Goal: Task Accomplishment & Management: Manage account settings

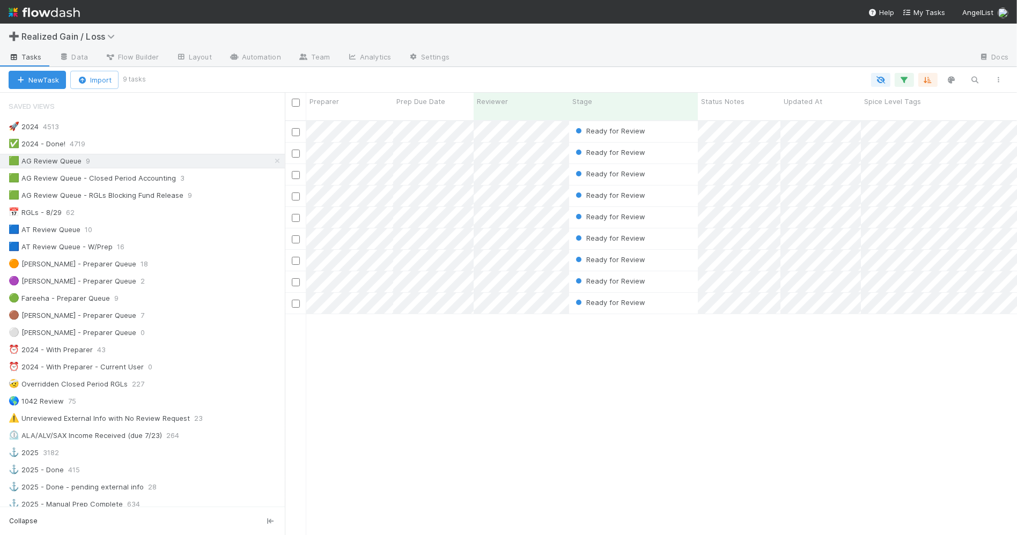
scroll to position [413, 722]
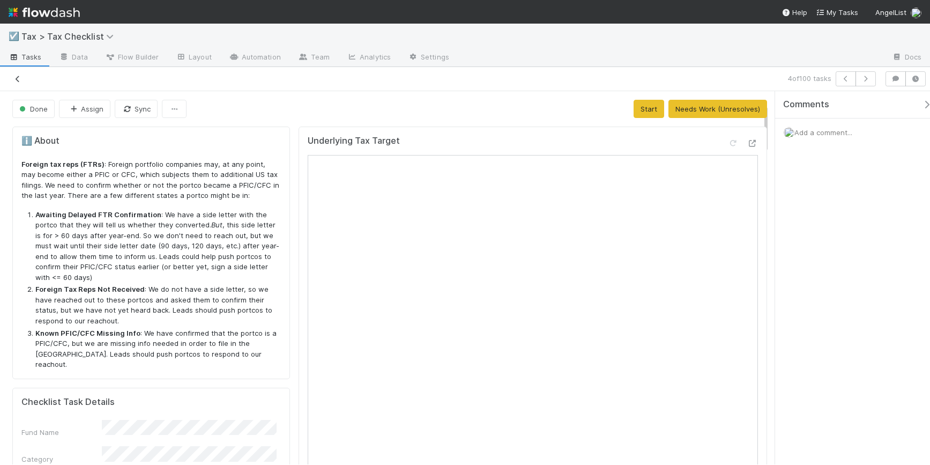
scroll to position [95, 0]
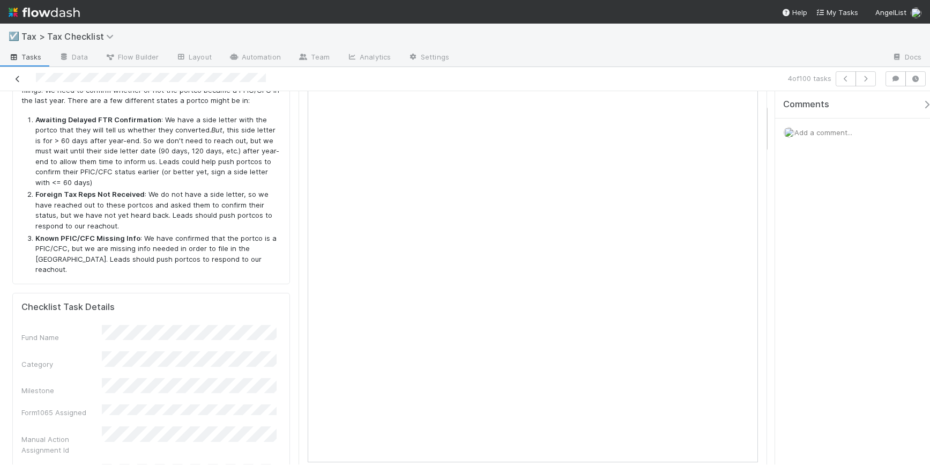
click at [17, 79] on icon at bounding box center [17, 79] width 11 height 7
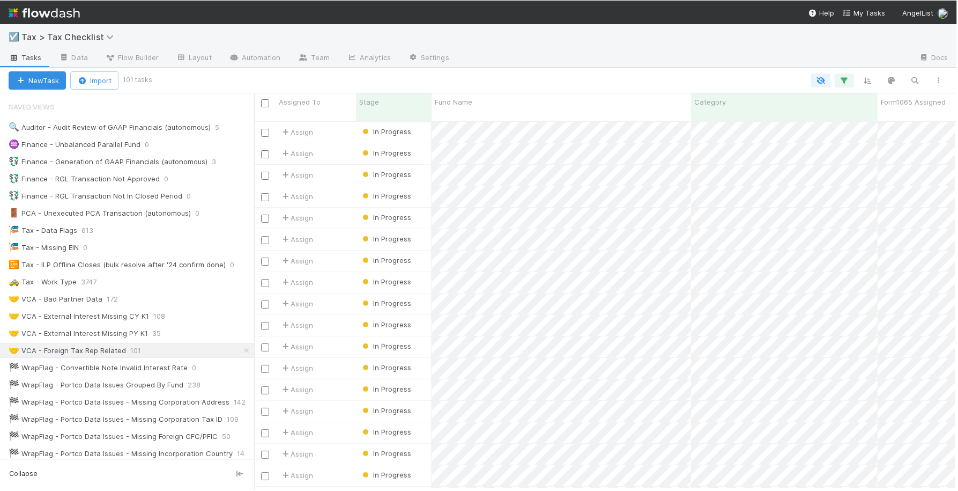
scroll to position [11, 11]
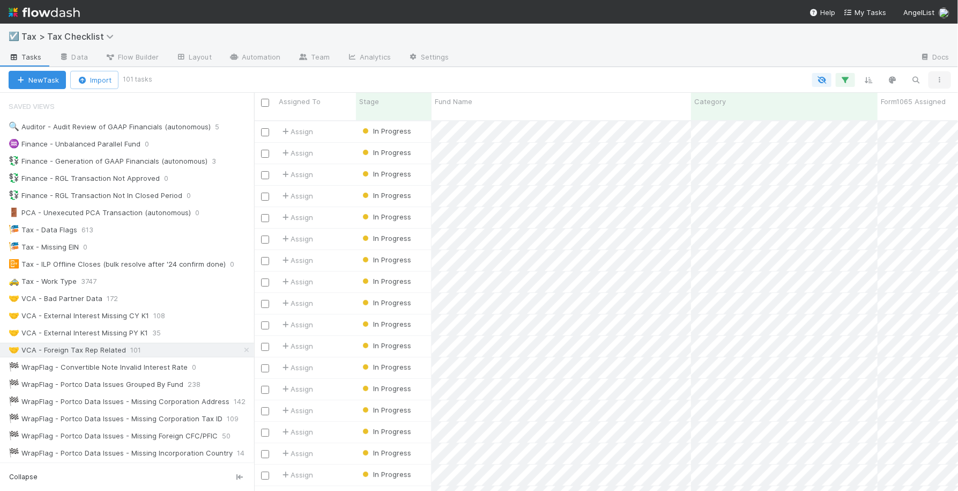
click at [930, 77] on icon "button" at bounding box center [940, 80] width 11 height 6
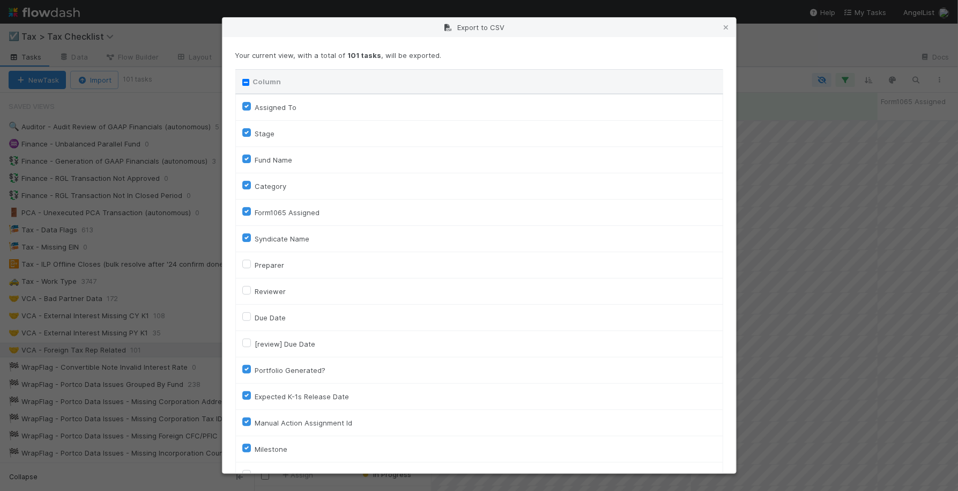
click at [245, 82] on input "Column" at bounding box center [245, 82] width 7 height 7
checkbox input "true"
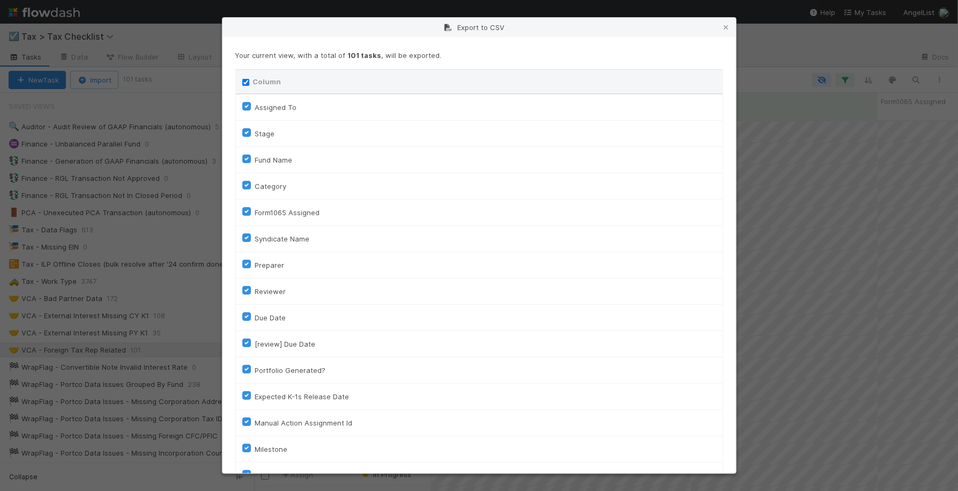
checkbox input "true"
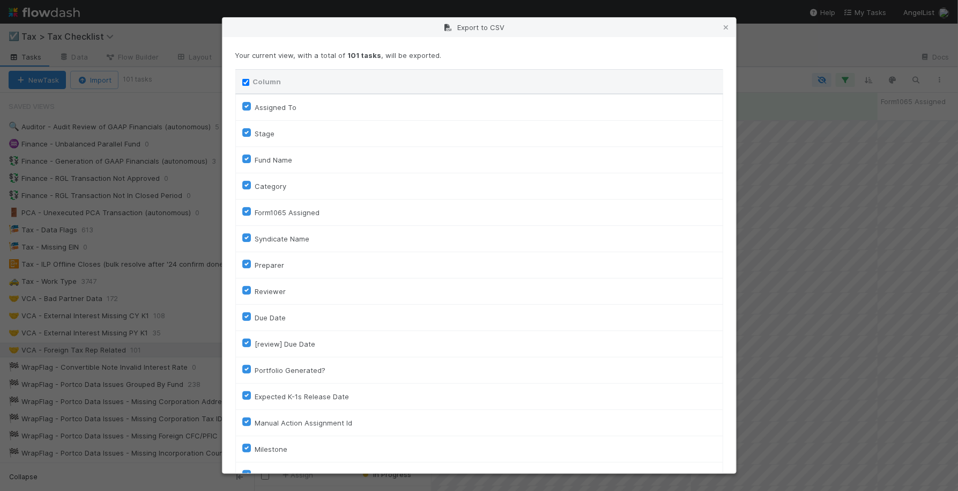
checkbox input "true"
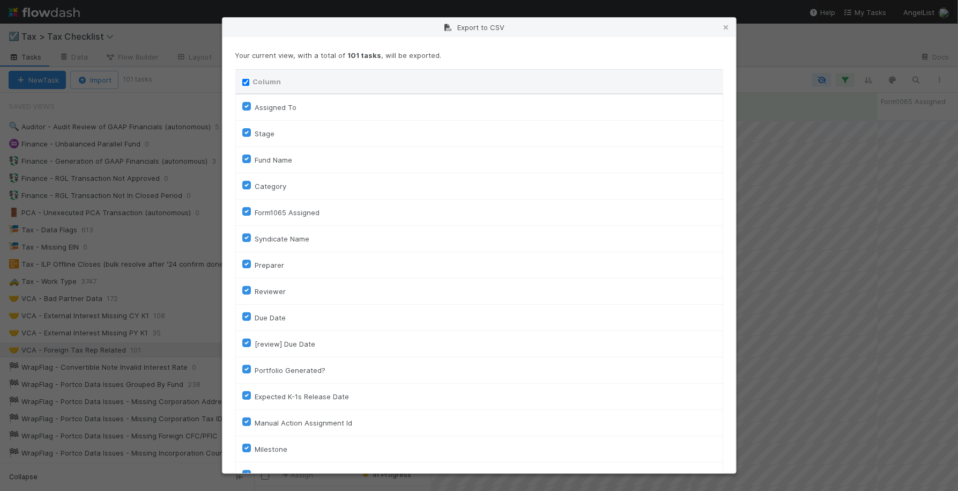
checkbox input "true"
click at [245, 82] on input "Column" at bounding box center [245, 82] width 7 height 7
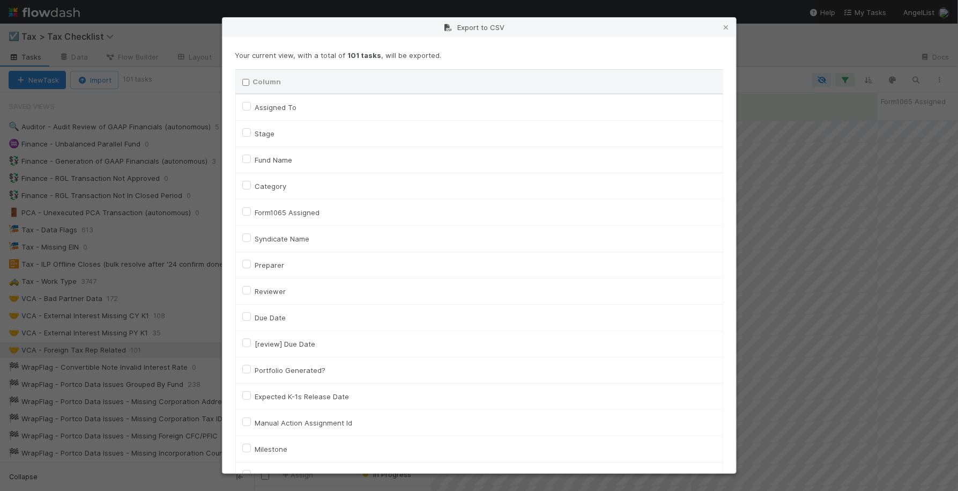
checkbox input "false"
checkbox To "false"
checkbox input "false"
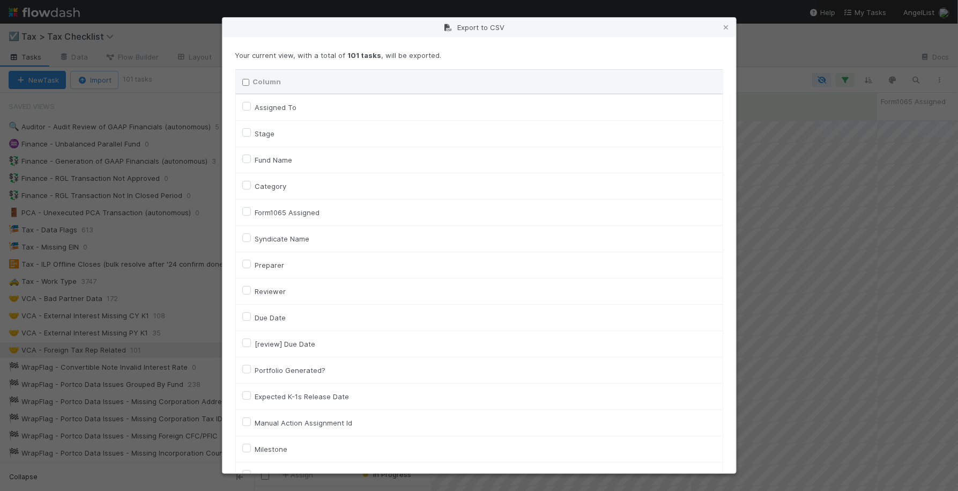
checkbox input "false"
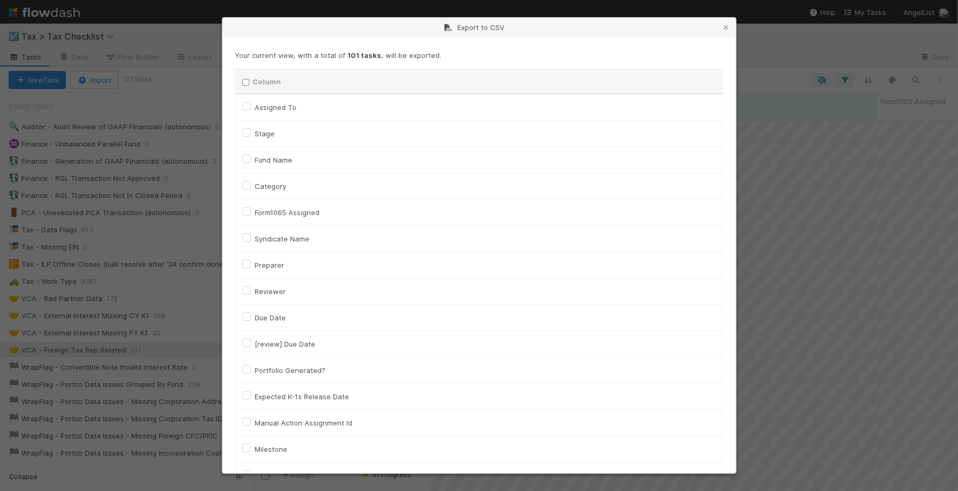
checkbox input "false"
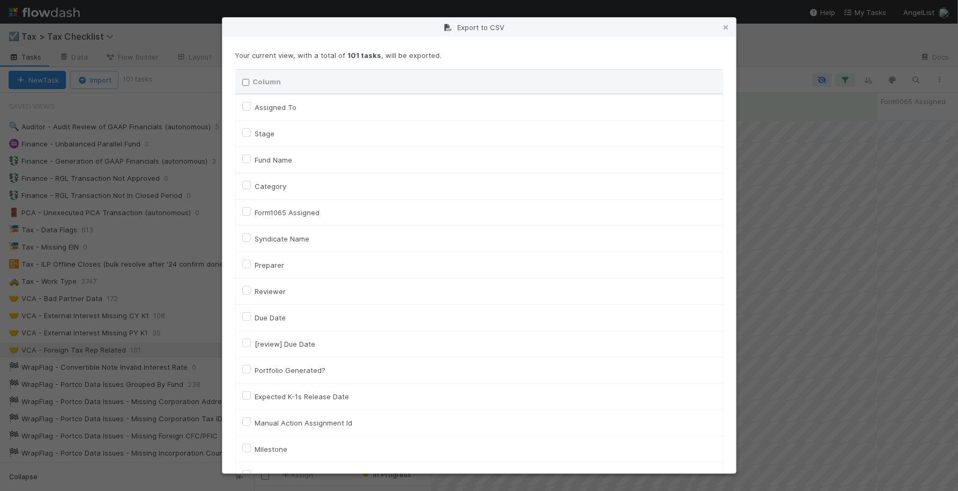
checkbox input "false"
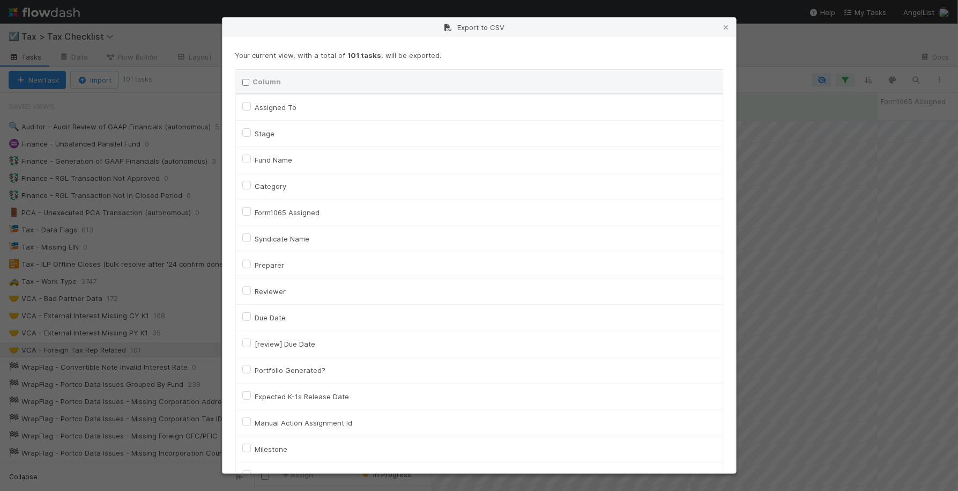
checkbox input "false"
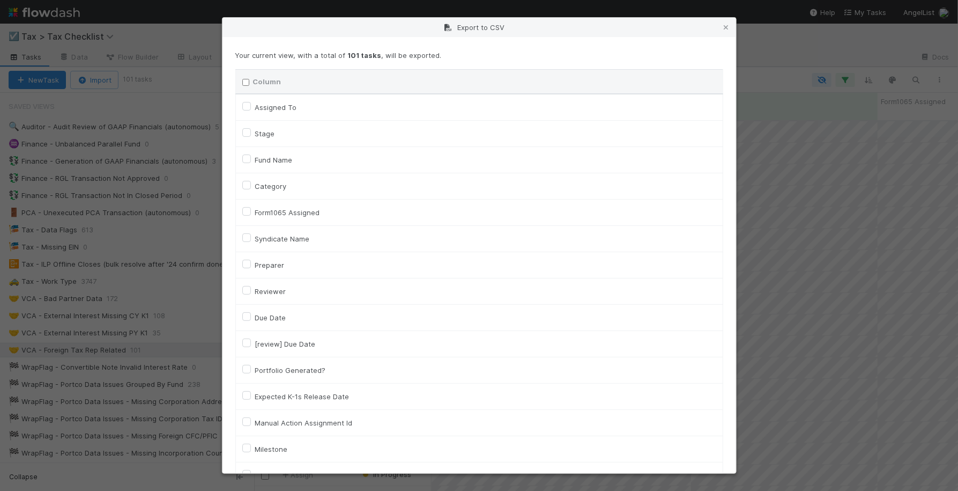
checkbox input "false"
checkbox On "false"
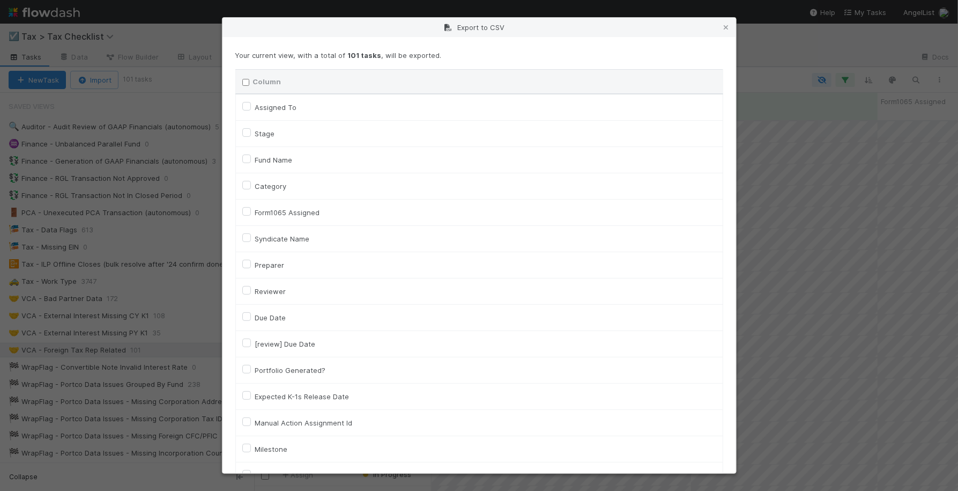
checkbox input "false"
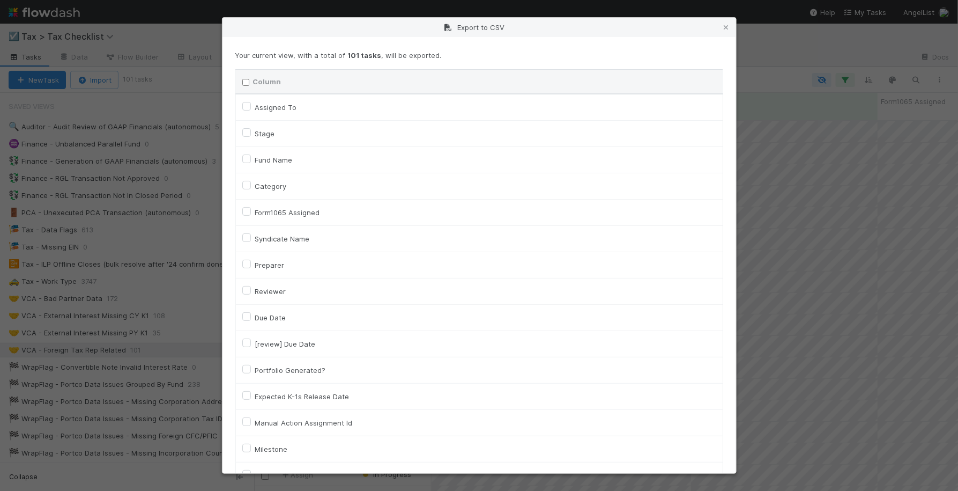
checkbox input "false"
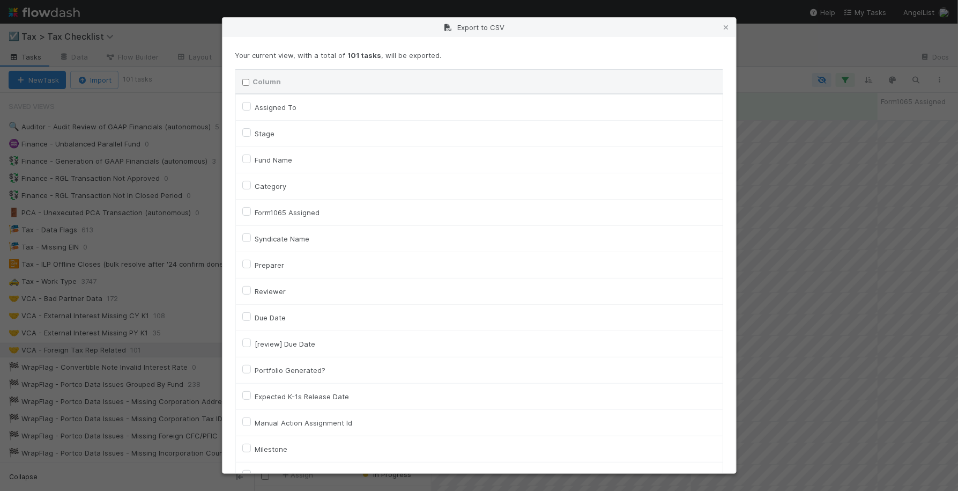
checkbox input "false"
checkbox URL "false"
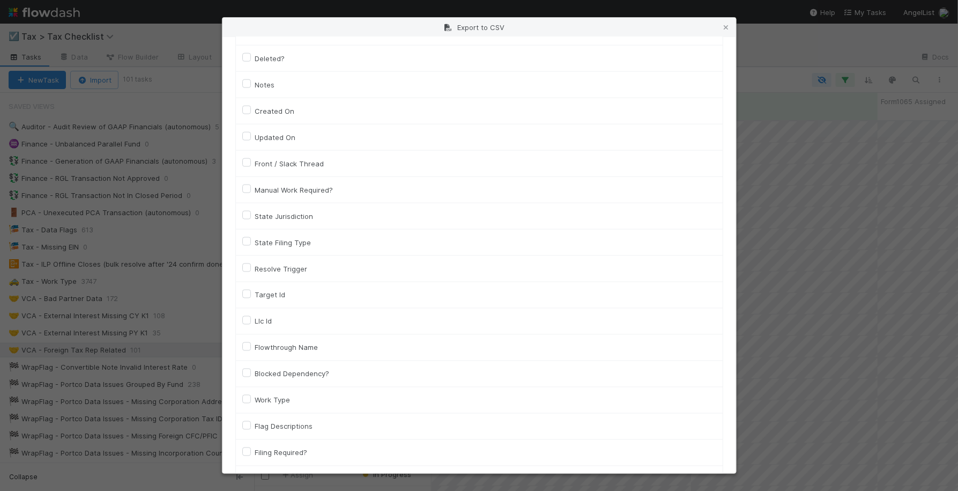
scroll to position [737, 0]
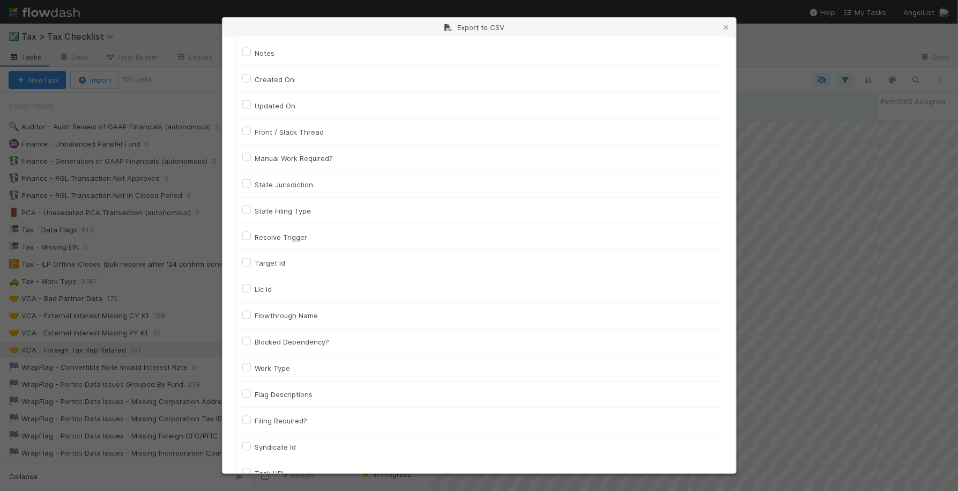
click at [265, 292] on label "Llc Id" at bounding box center [263, 289] width 17 height 13
click at [251, 292] on input "Llc Id" at bounding box center [246, 288] width 9 height 10
checkbox input "true"
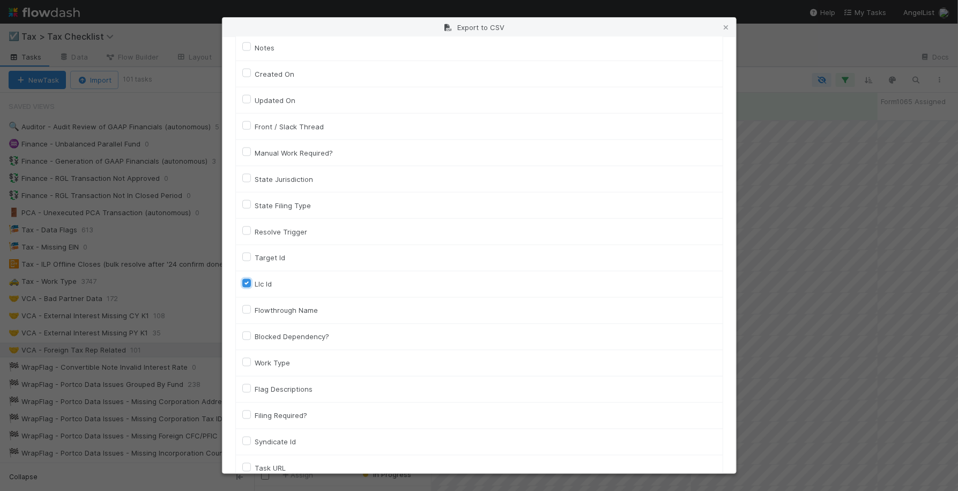
scroll to position [797, 0]
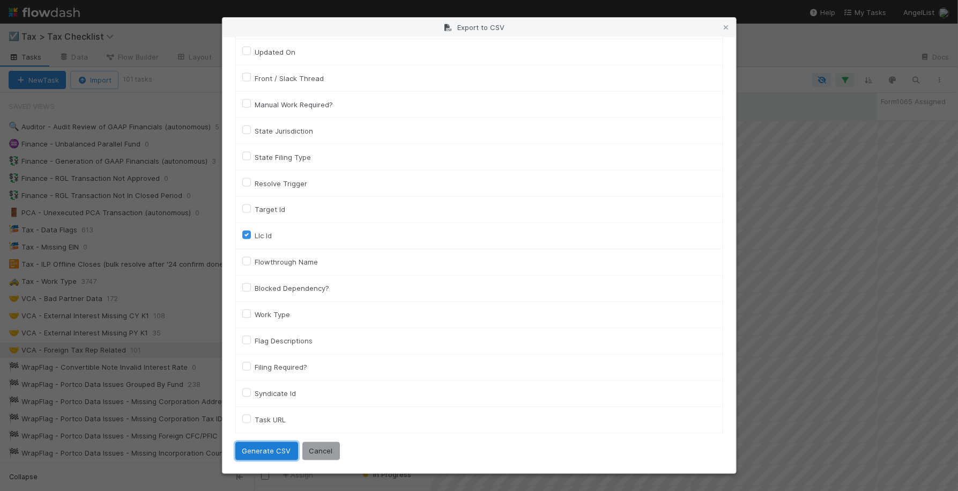
click at [268, 449] on button "Generate CSV" at bounding box center [266, 451] width 63 height 18
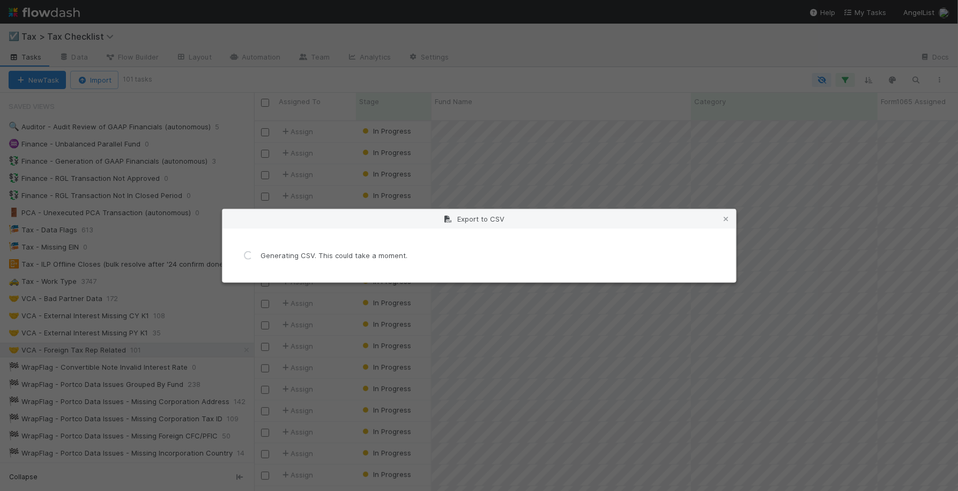
scroll to position [0, 0]
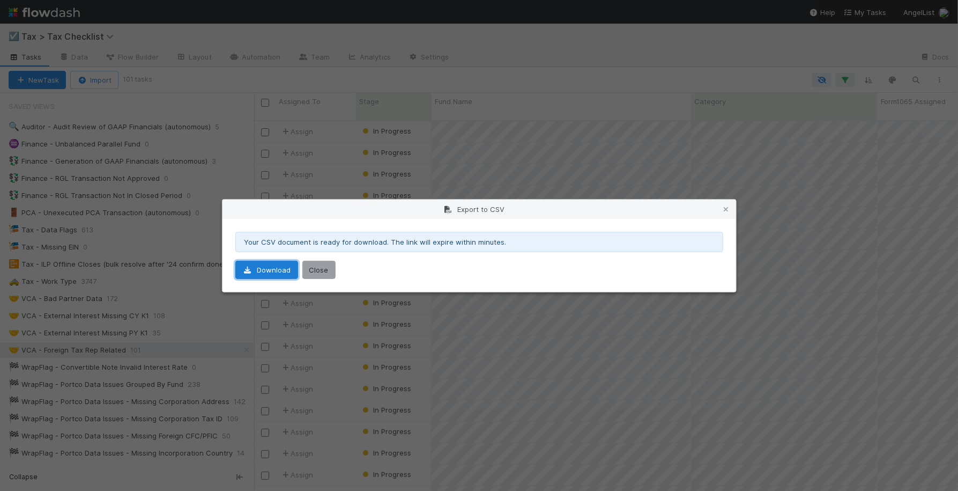
click at [282, 271] on link "Download" at bounding box center [266, 270] width 63 height 18
click at [730, 208] on icon at bounding box center [726, 209] width 11 height 7
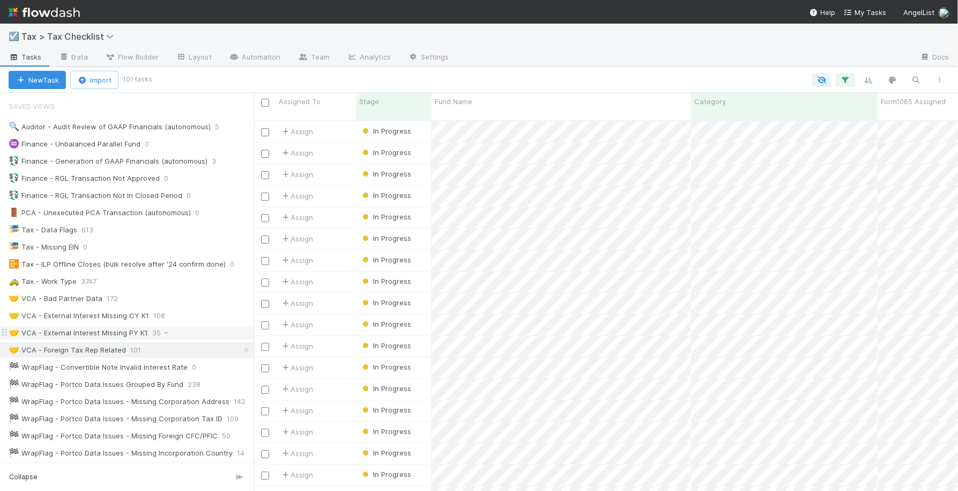
click at [194, 329] on div "🤝 VCA - External Interest Missing PY K1 35" at bounding box center [132, 332] width 246 height 13
click at [184, 347] on div "🤝 VCA - Foreign Tax Rep Related 101" at bounding box center [132, 349] width 246 height 13
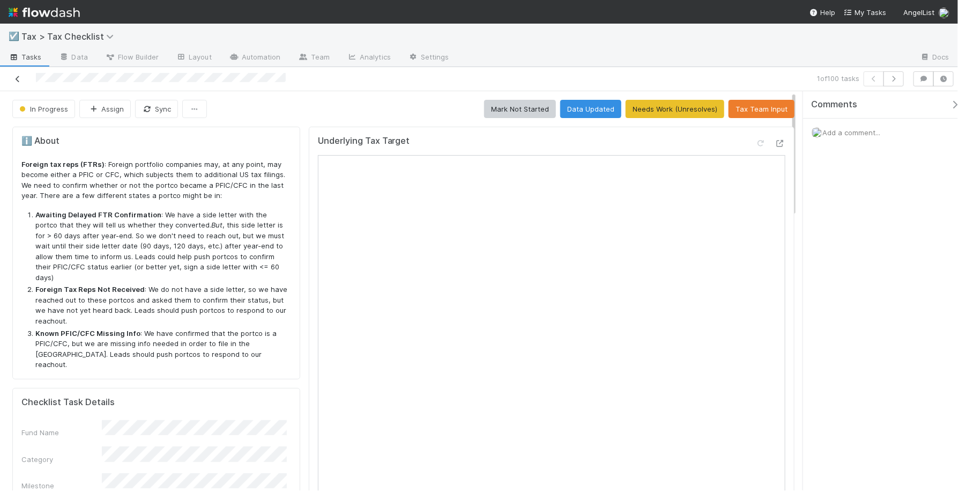
click at [19, 78] on icon at bounding box center [17, 79] width 11 height 7
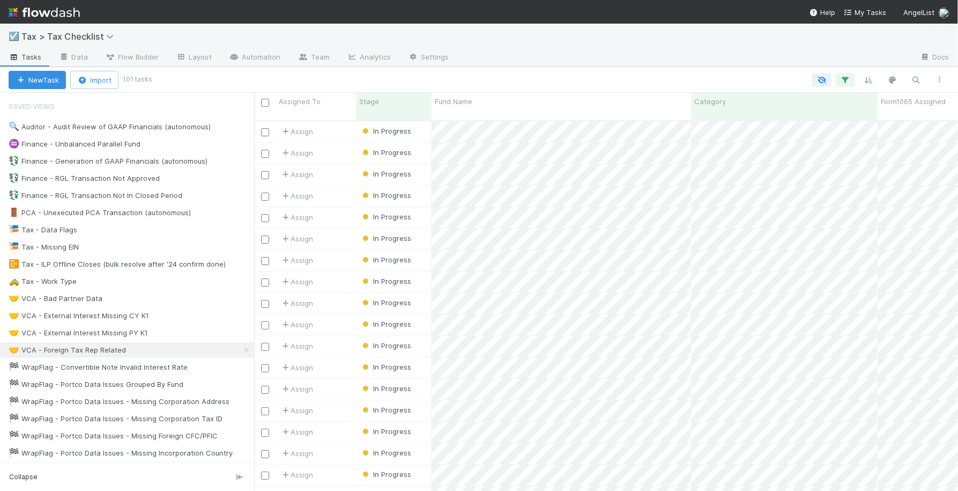
scroll to position [369, 694]
click at [14, 100] on span "Saved Views" at bounding box center [32, 105] width 46 height 21
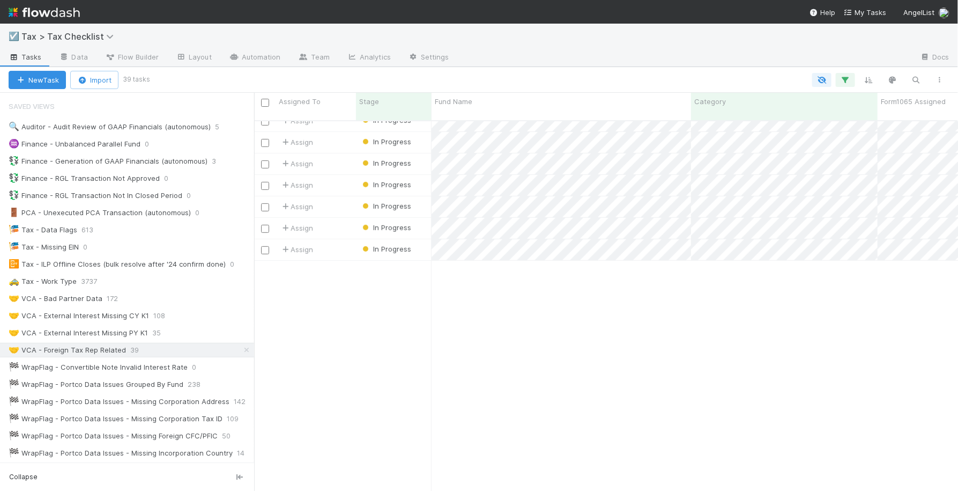
scroll to position [0, 0]
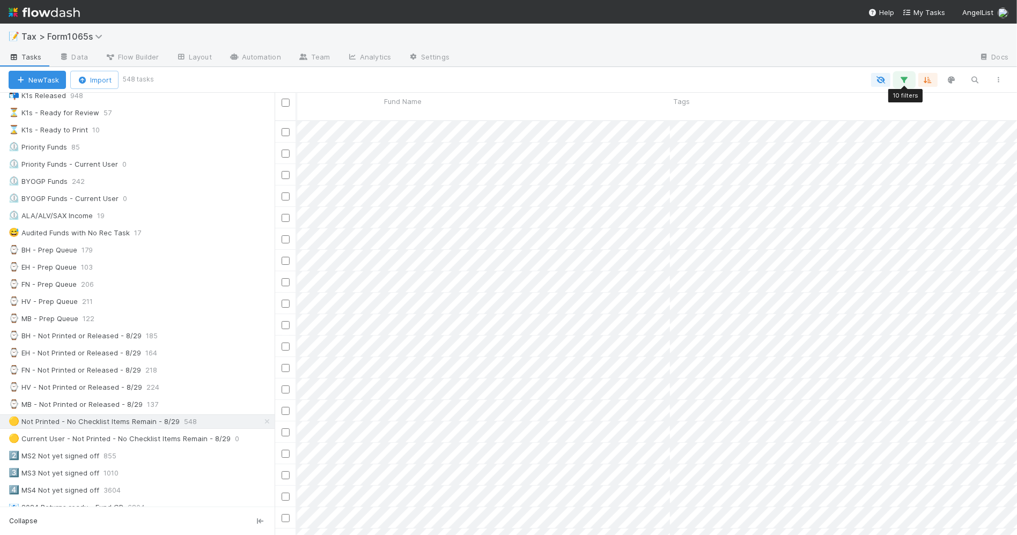
click at [905, 79] on icon "button" at bounding box center [904, 80] width 11 height 10
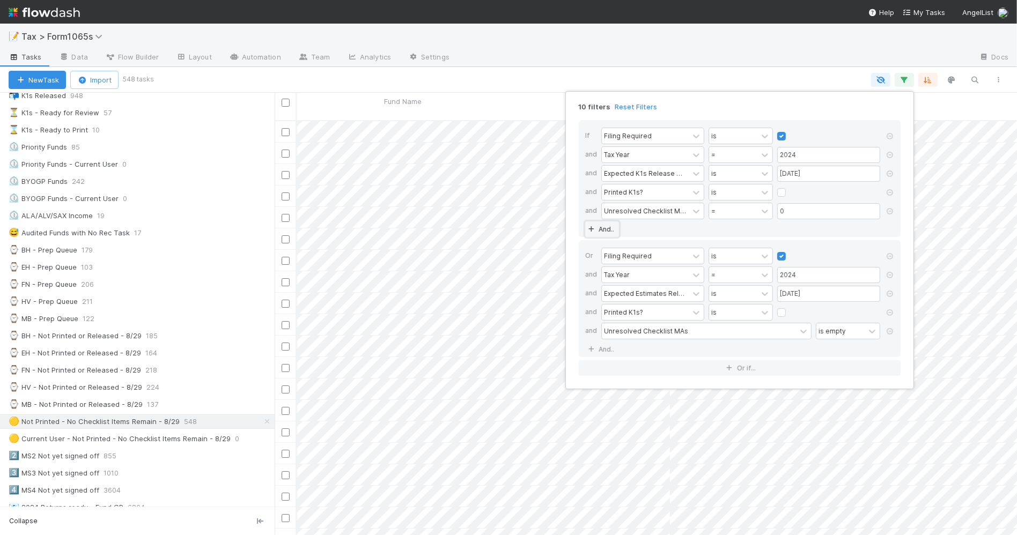
click at [605, 227] on link "And.." at bounding box center [602, 229] width 34 height 16
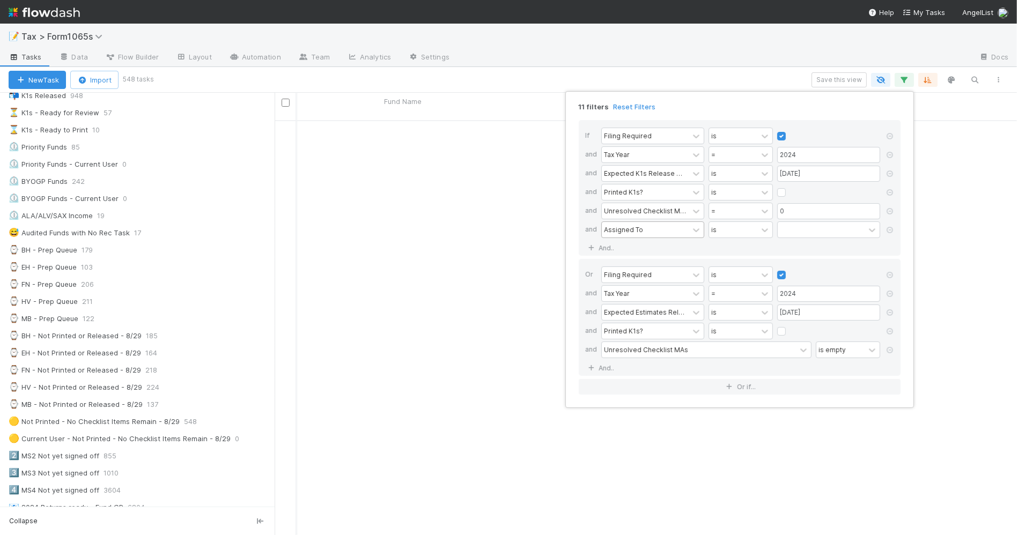
click at [630, 228] on div "Assigned To" at bounding box center [623, 230] width 39 height 10
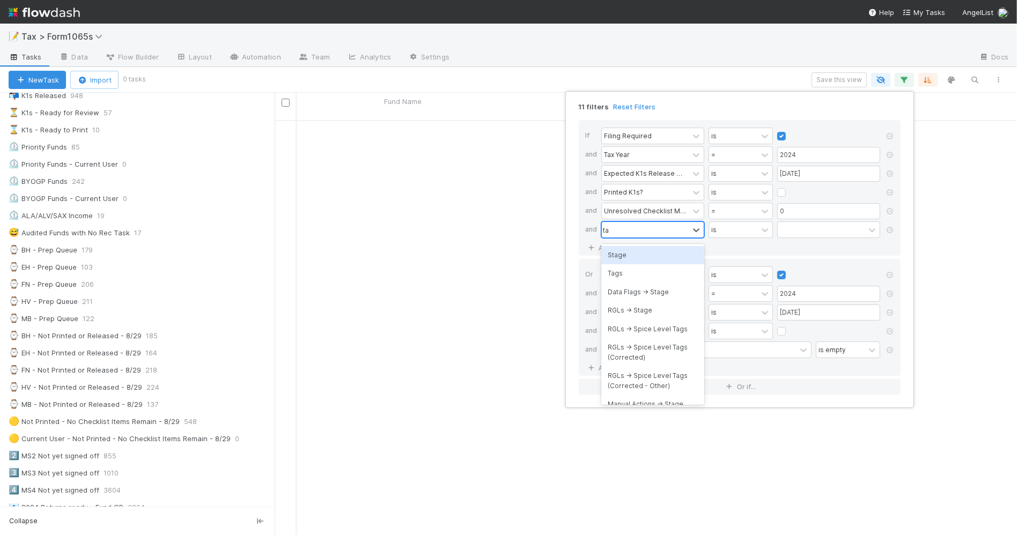
type input "tag"
click at [637, 275] on div "Tags" at bounding box center [652, 273] width 103 height 18
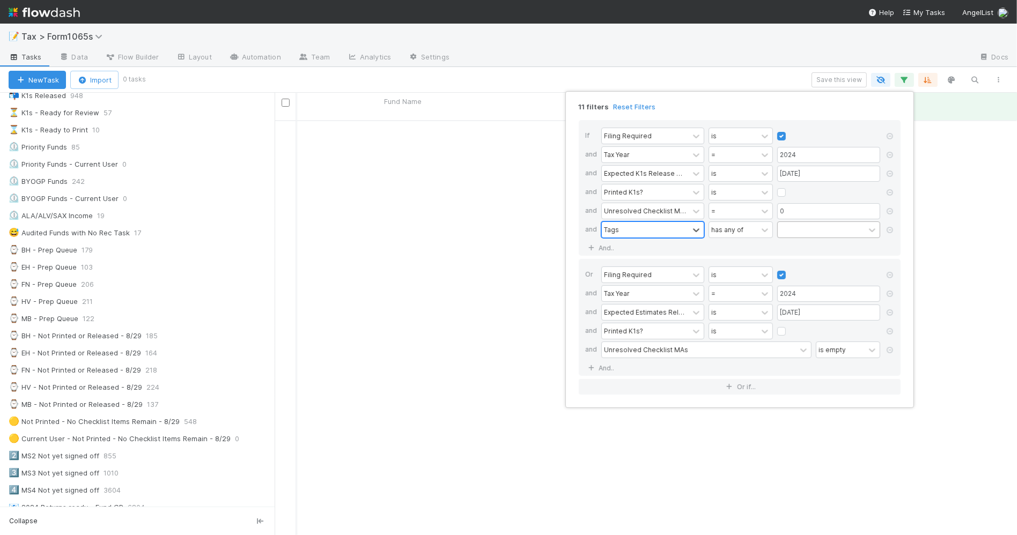
click at [789, 232] on div at bounding box center [821, 230] width 87 height 16
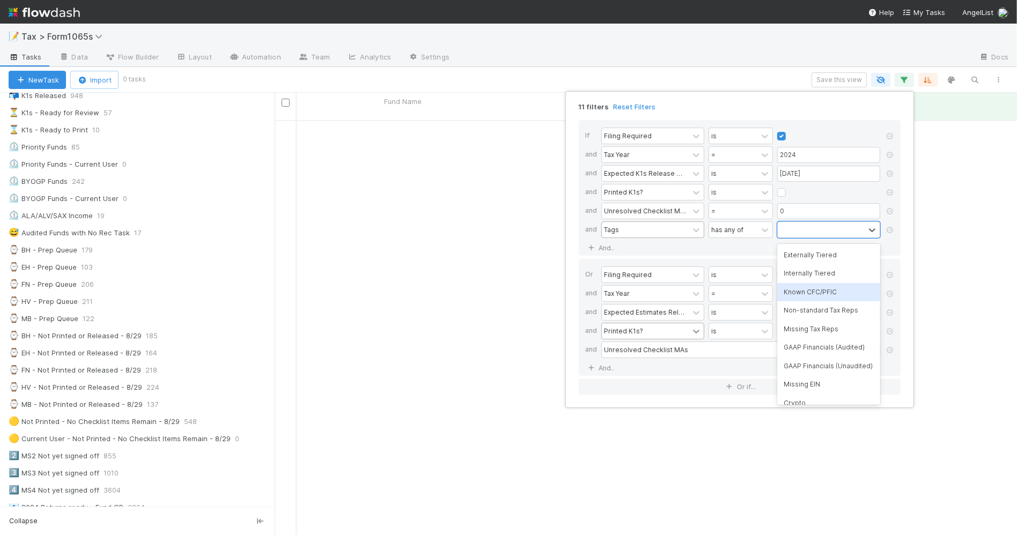
click at [812, 289] on div "Known CFC/PFIC" at bounding box center [828, 292] width 103 height 18
click at [609, 371] on link "And.." at bounding box center [602, 368] width 34 height 16
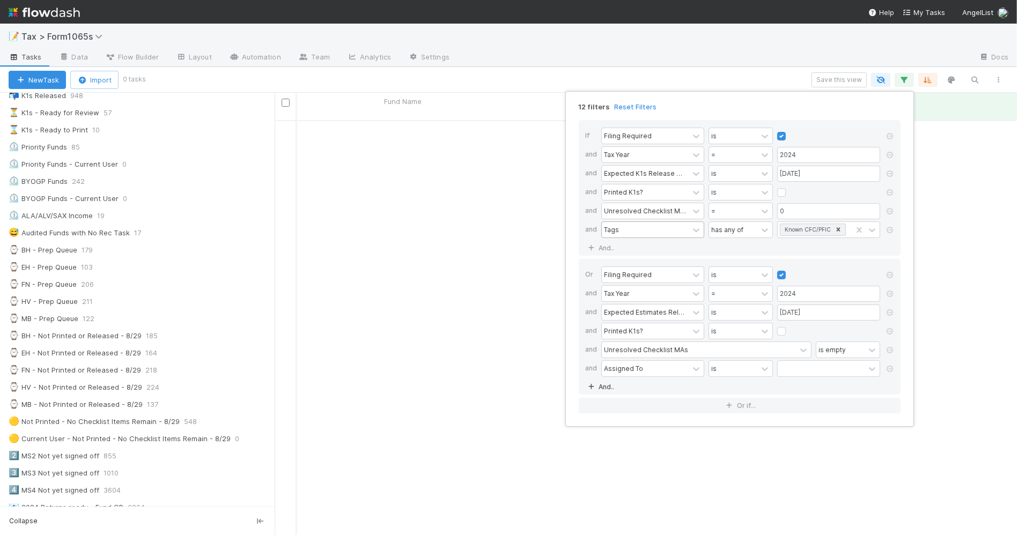
click at [625, 371] on div "Assigned To" at bounding box center [623, 369] width 39 height 10
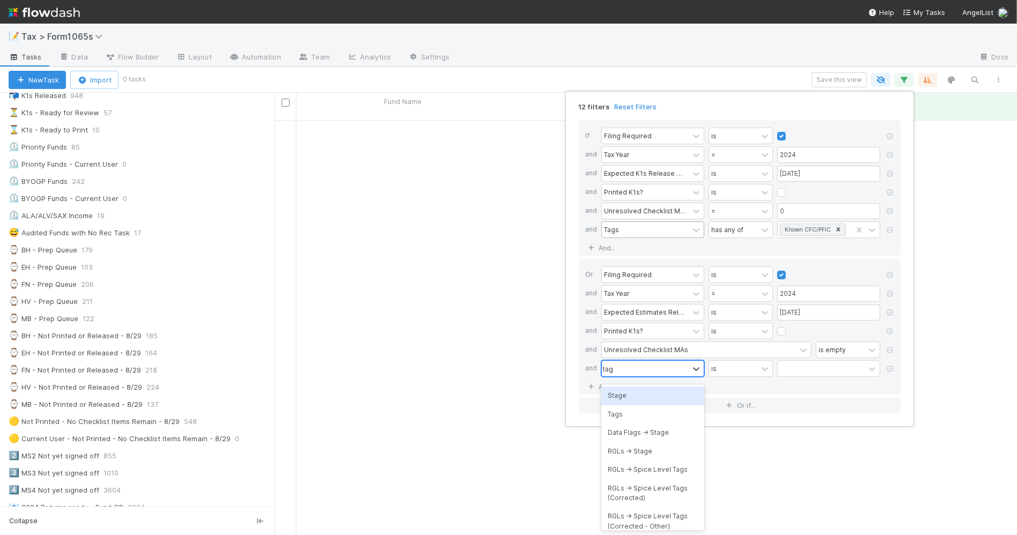
type input "tags"
click at [638, 397] on div "Tags" at bounding box center [652, 396] width 103 height 18
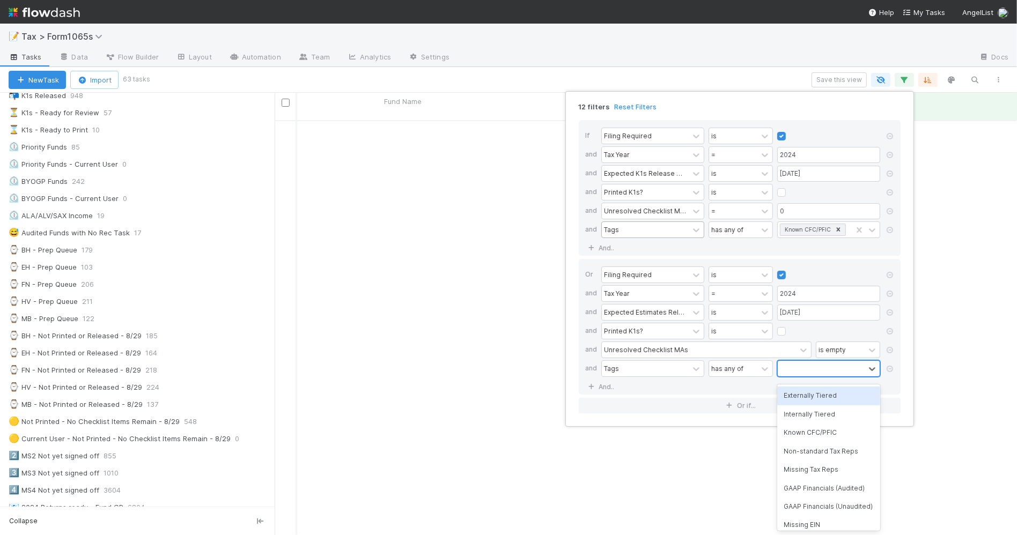
click at [814, 376] on div at bounding box center [821, 369] width 87 height 16
click at [831, 435] on div "Known CFC/PFIC" at bounding box center [828, 433] width 103 height 18
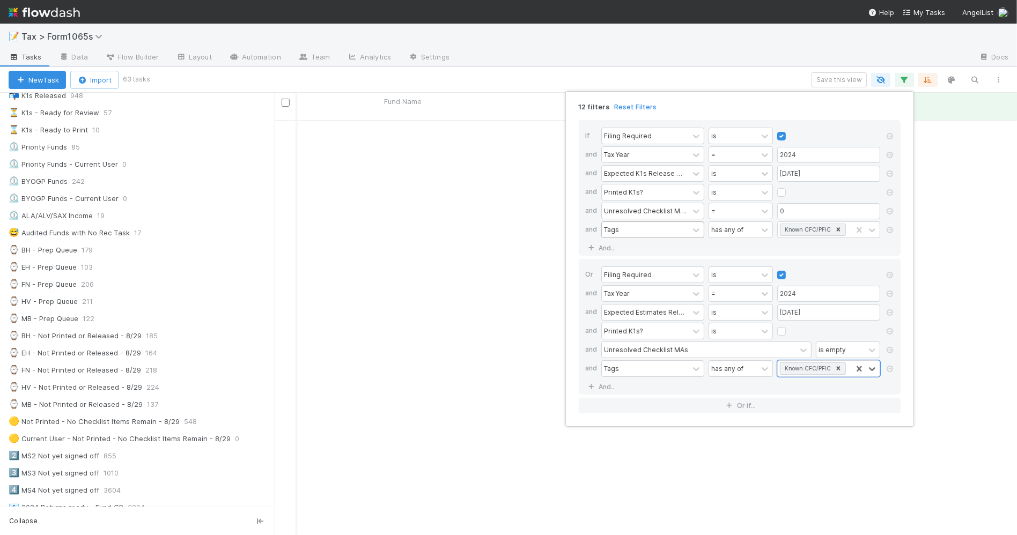
click at [516, 77] on div "12 filters Reset Filters If Filing Required is and Tax Year = 2024 and Expected…" at bounding box center [508, 267] width 1017 height 535
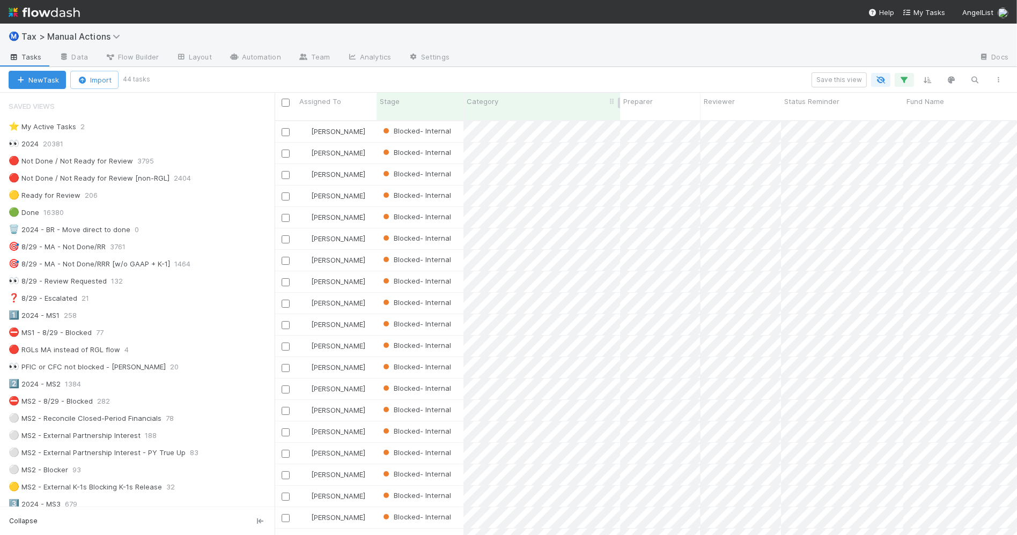
scroll to position [413, 733]
click at [159, 373] on div "👀 PFIC or CFC not blocked - Amy 20" at bounding box center [142, 366] width 266 height 13
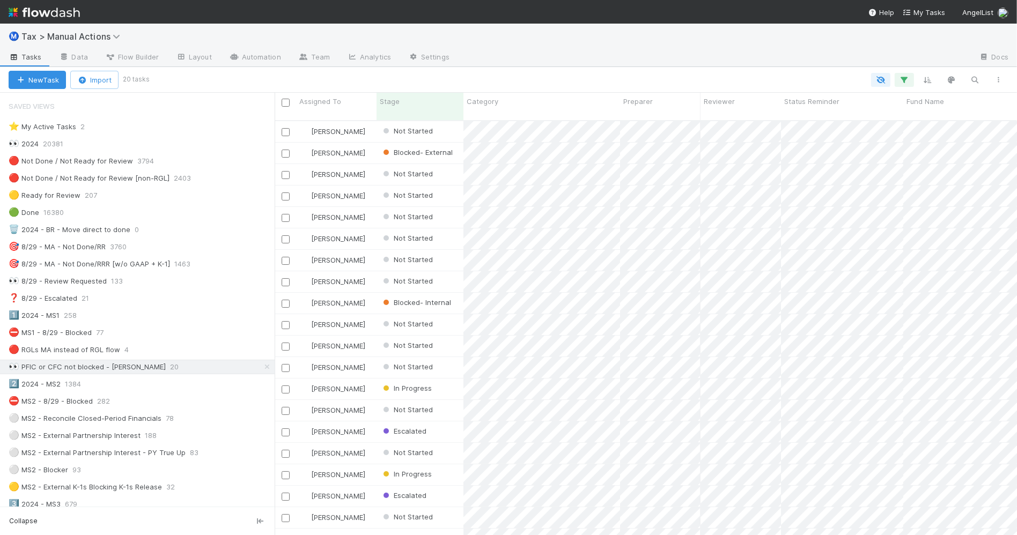
scroll to position [413, 733]
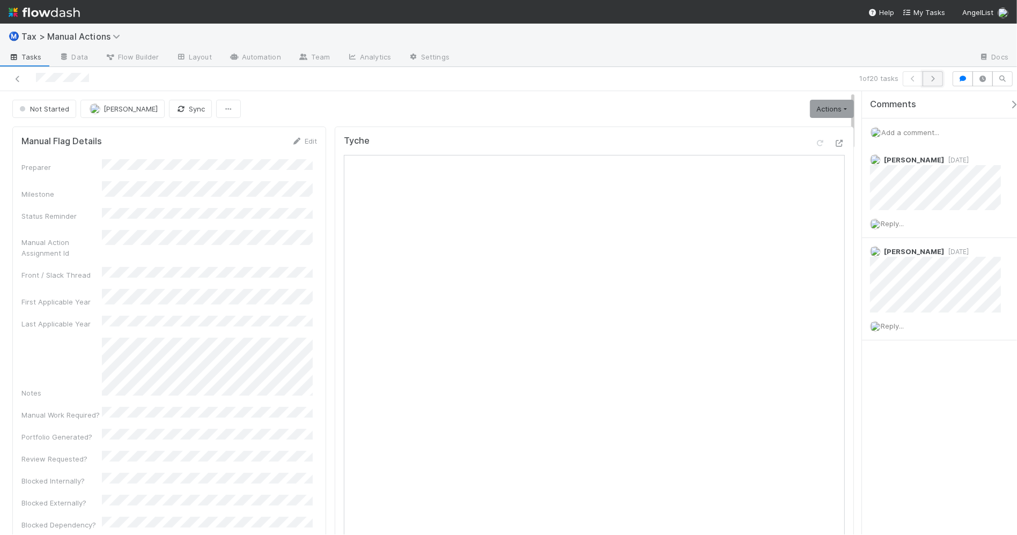
click at [929, 82] on button "button" at bounding box center [932, 78] width 20 height 15
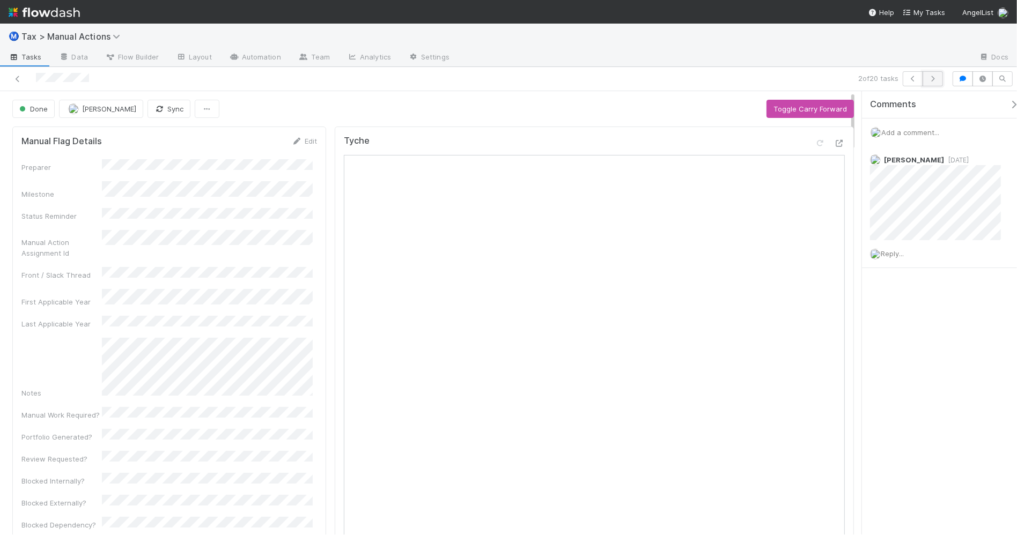
click at [936, 79] on icon "button" at bounding box center [932, 79] width 11 height 6
click at [931, 79] on icon "button" at bounding box center [932, 79] width 11 height 6
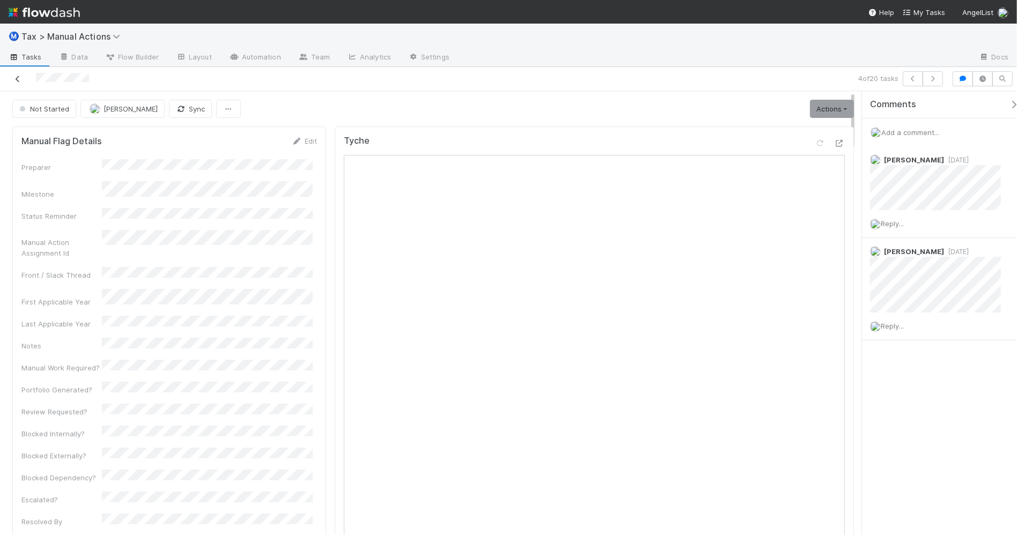
click at [15, 78] on icon at bounding box center [17, 79] width 11 height 7
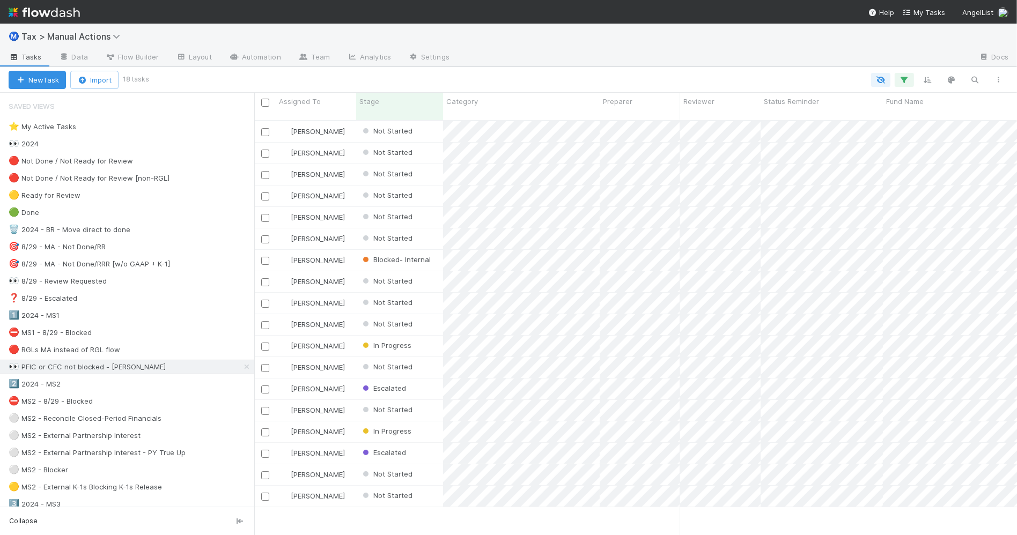
scroll to position [413, 752]
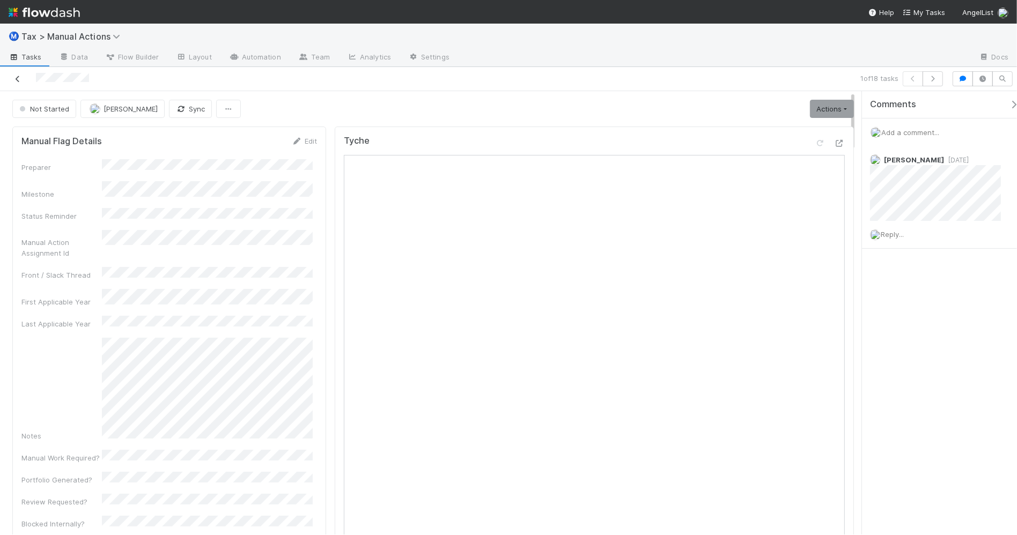
click at [18, 78] on icon at bounding box center [17, 79] width 11 height 7
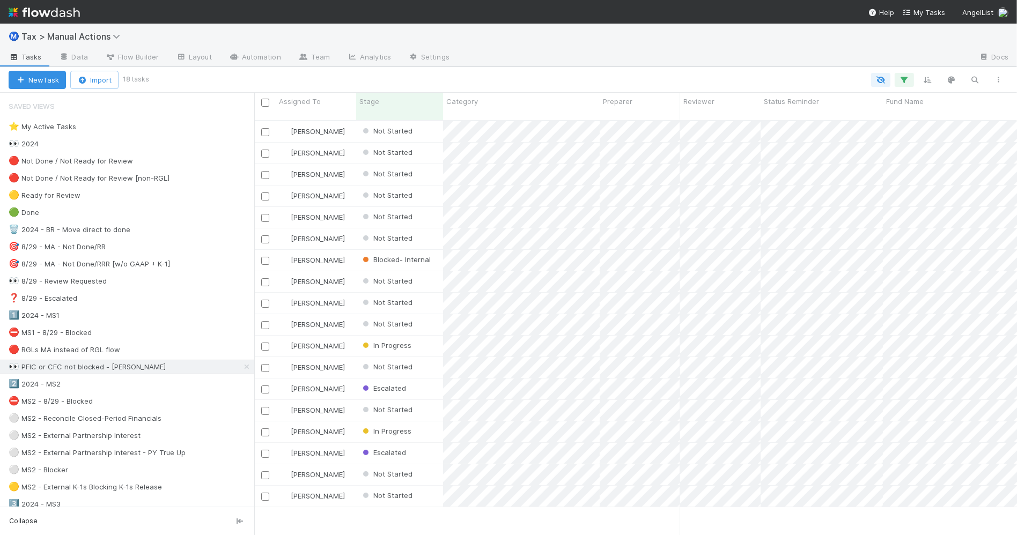
scroll to position [413, 752]
click at [174, 353] on div "🔴 RGLs MA instead of RGL flow 4" at bounding box center [132, 349] width 246 height 13
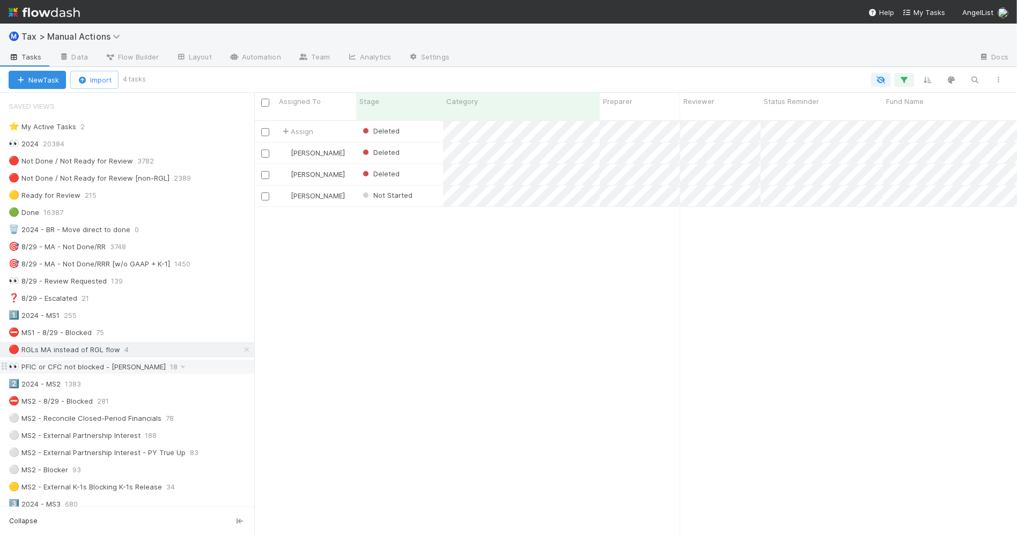
scroll to position [413, 752]
click at [176, 371] on div "👀 PFIC or CFC not blocked - Amy 18" at bounding box center [132, 366] width 246 height 13
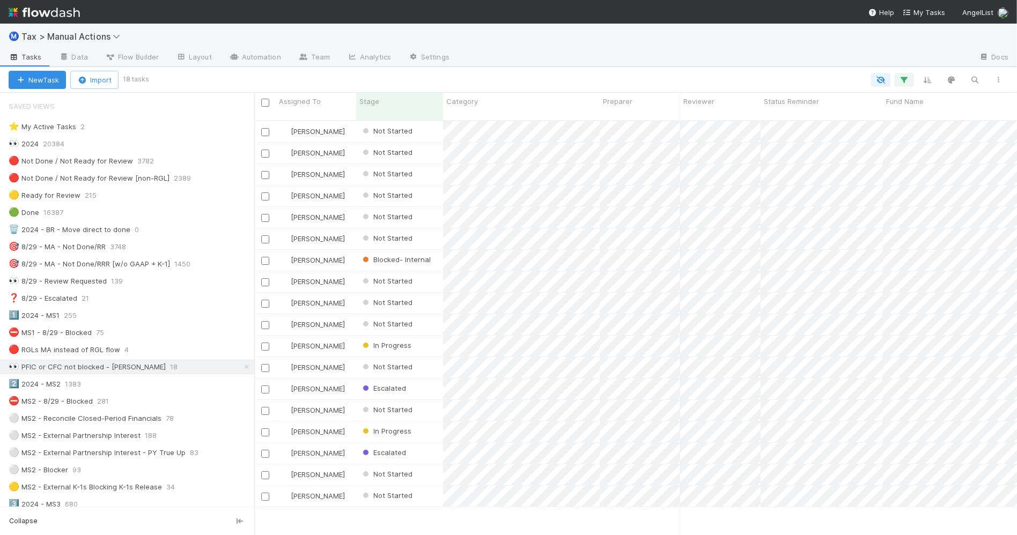
scroll to position [413, 752]
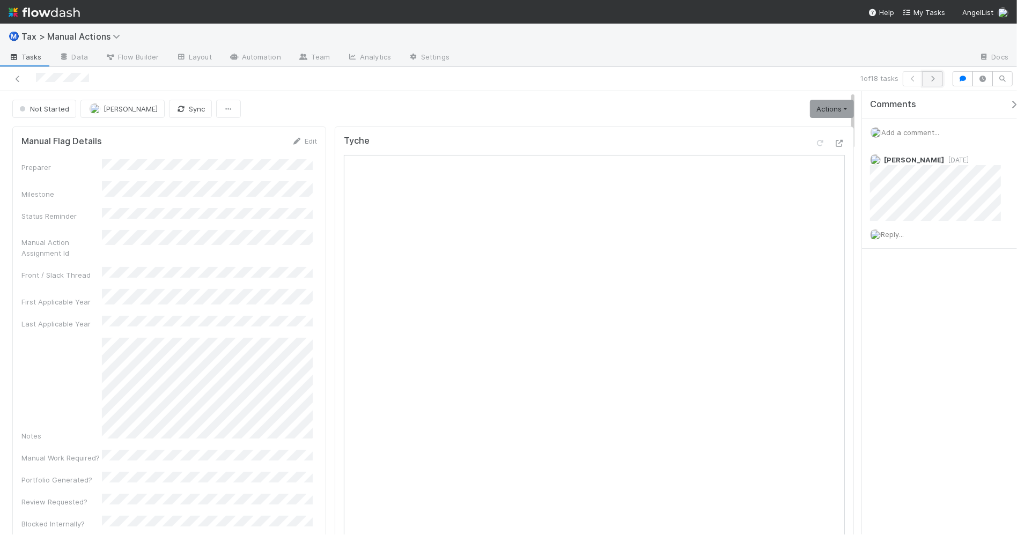
click at [931, 82] on icon "button" at bounding box center [932, 79] width 11 height 6
click at [931, 79] on icon "button" at bounding box center [932, 79] width 11 height 6
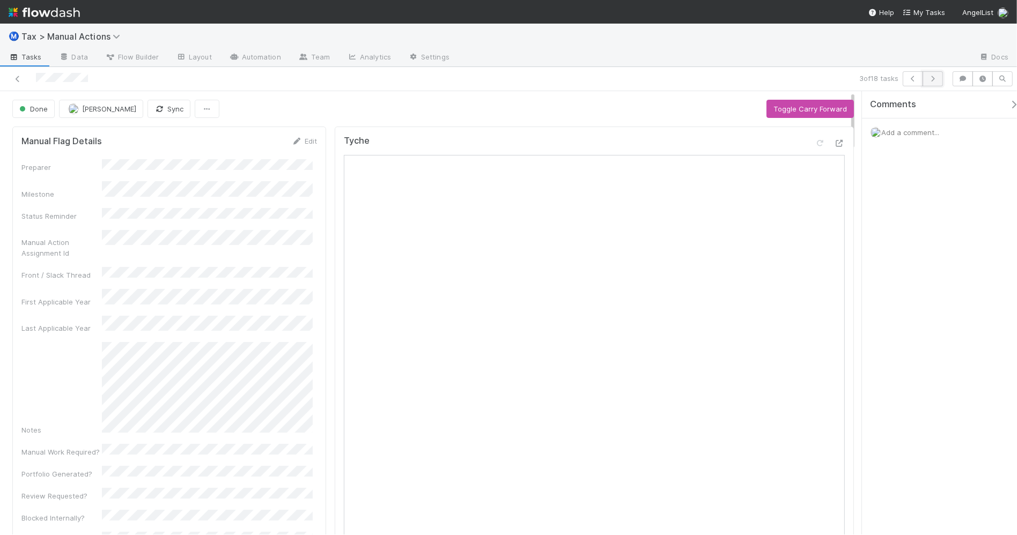
click at [933, 77] on icon "button" at bounding box center [932, 79] width 11 height 6
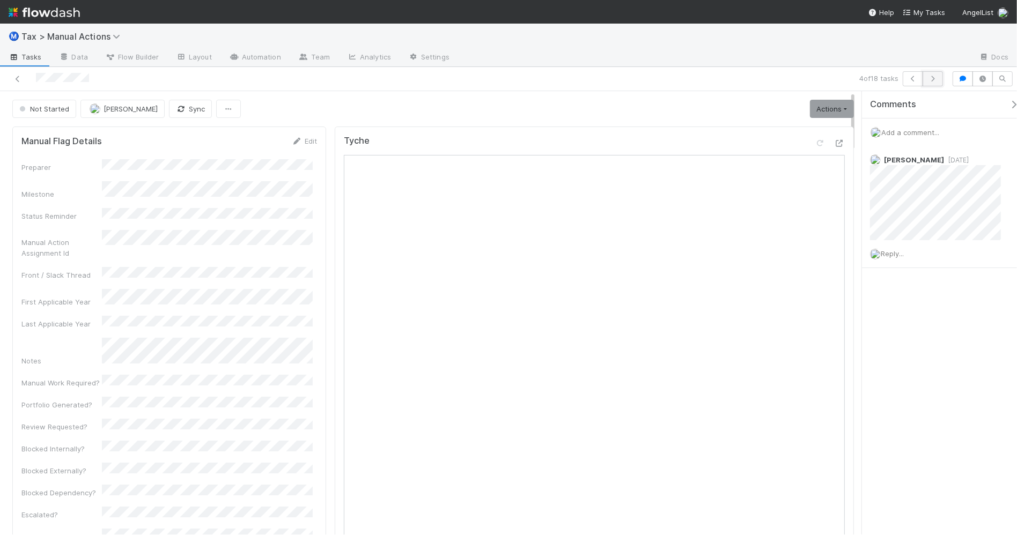
click at [934, 78] on icon "button" at bounding box center [932, 79] width 11 height 6
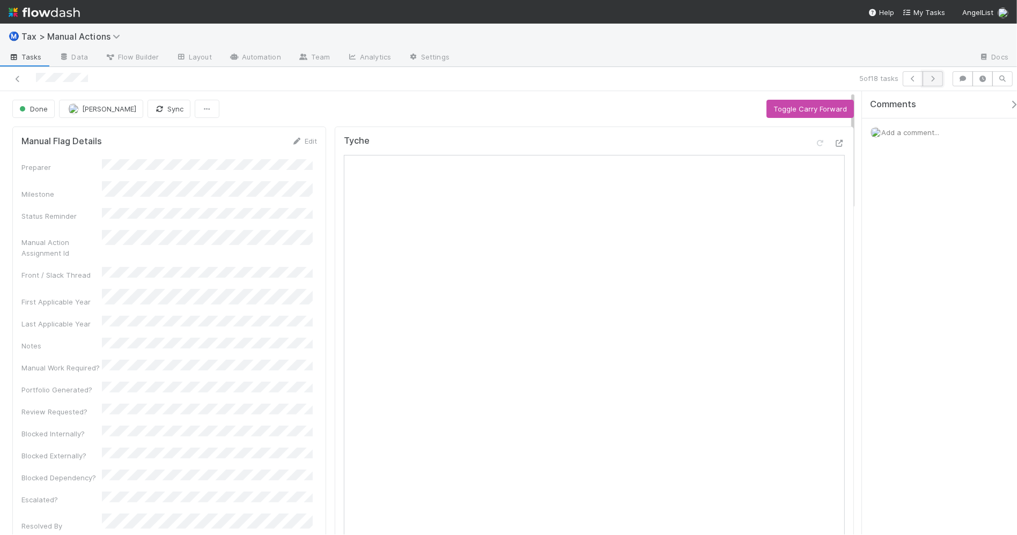
click at [935, 76] on icon "button" at bounding box center [932, 79] width 11 height 6
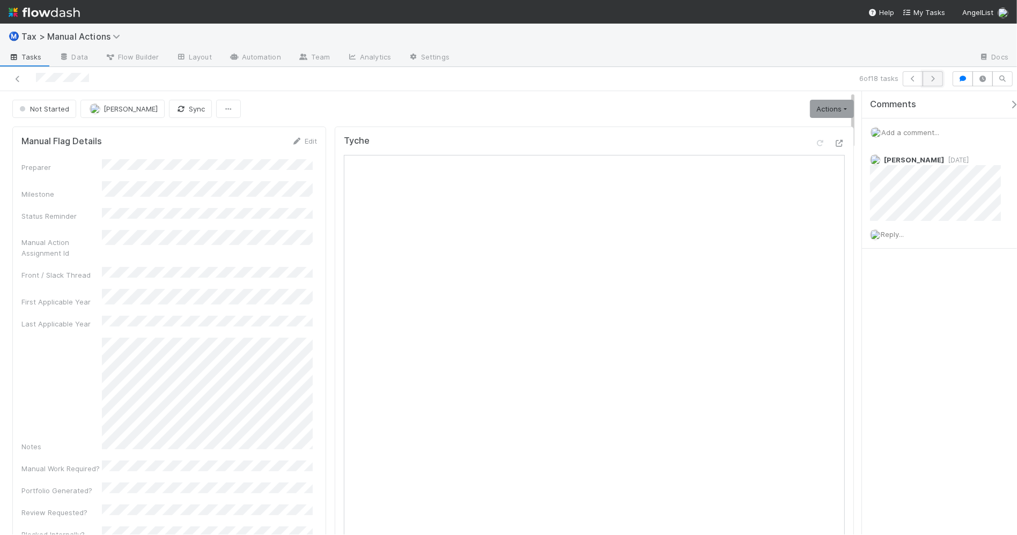
click at [931, 79] on icon "button" at bounding box center [932, 79] width 11 height 6
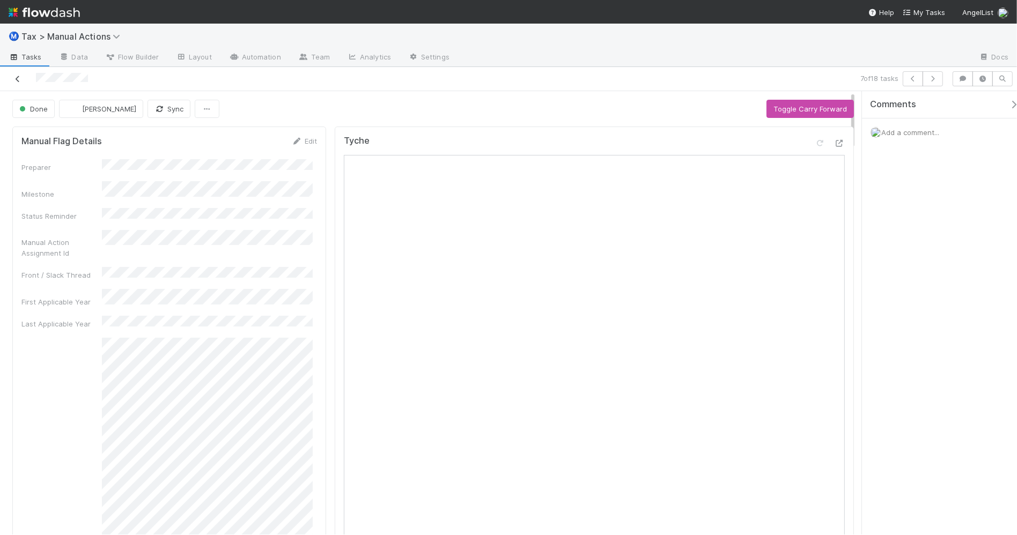
click at [17, 79] on icon at bounding box center [17, 79] width 11 height 7
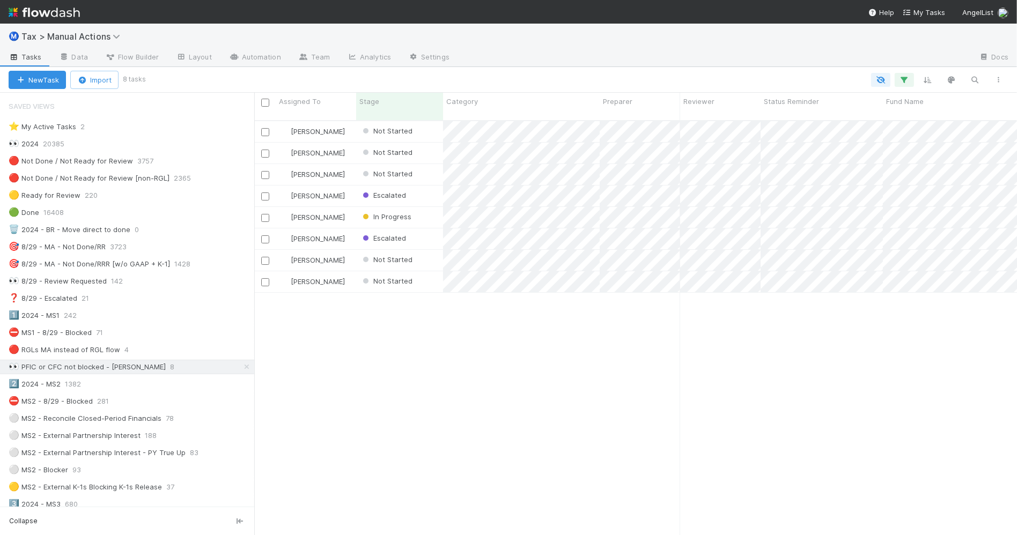
click at [475, 378] on div "Enrique Hernandez Not Started 9/20/24, 6:41:48 PM 8/7/25, 12:46:55 PM 0 0 0 1 M…" at bounding box center [635, 332] width 763 height 423
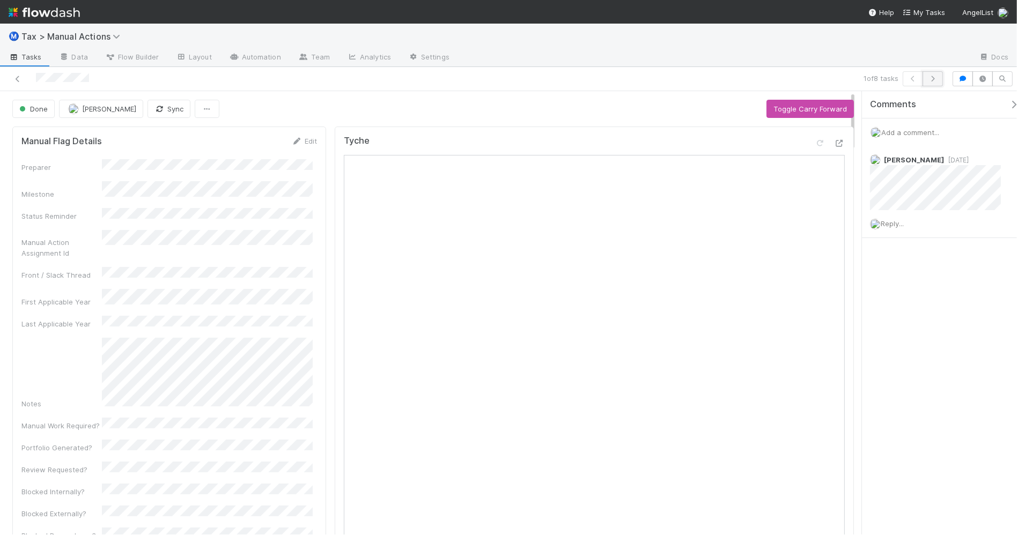
click at [930, 82] on icon "button" at bounding box center [932, 79] width 11 height 6
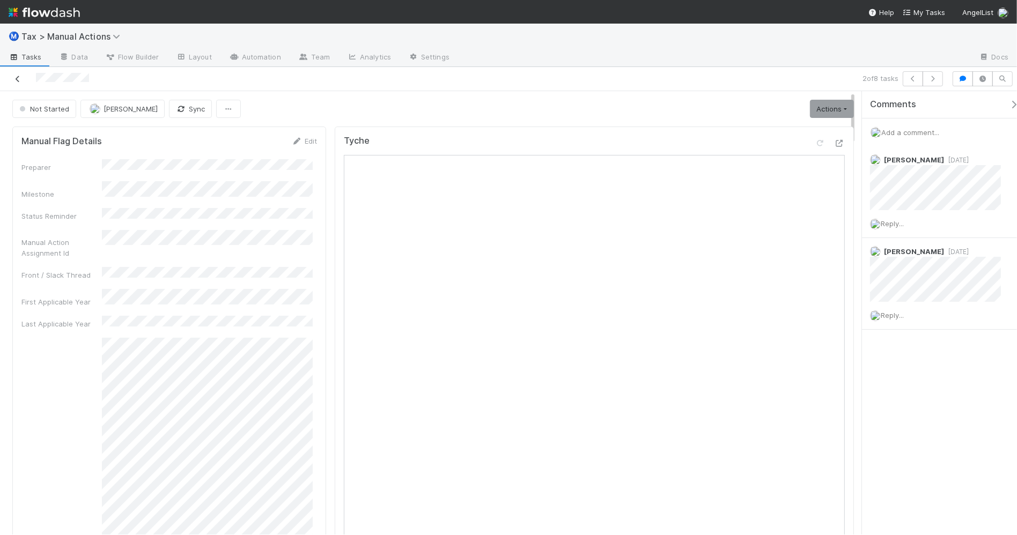
click at [14, 76] on icon at bounding box center [17, 79] width 11 height 7
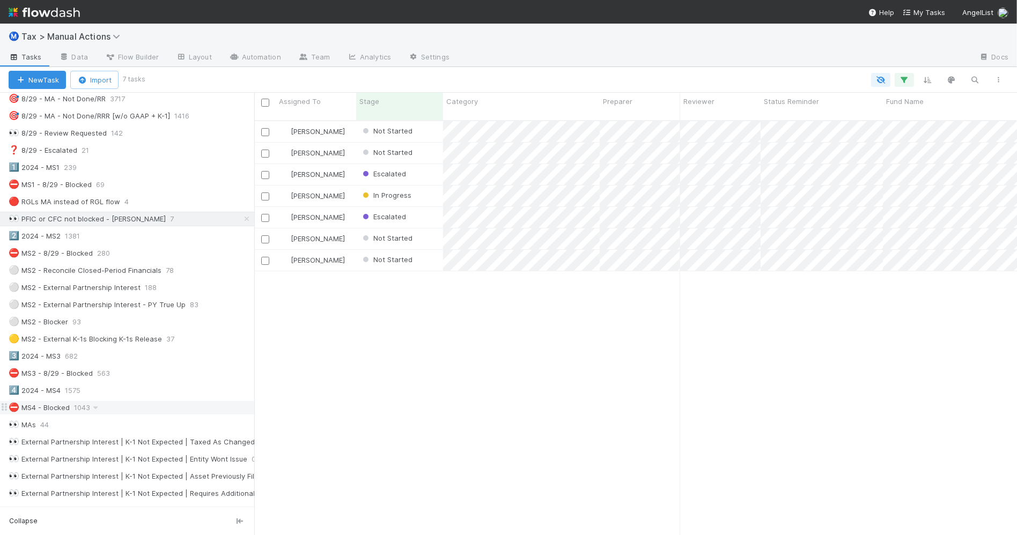
scroll to position [134, 0]
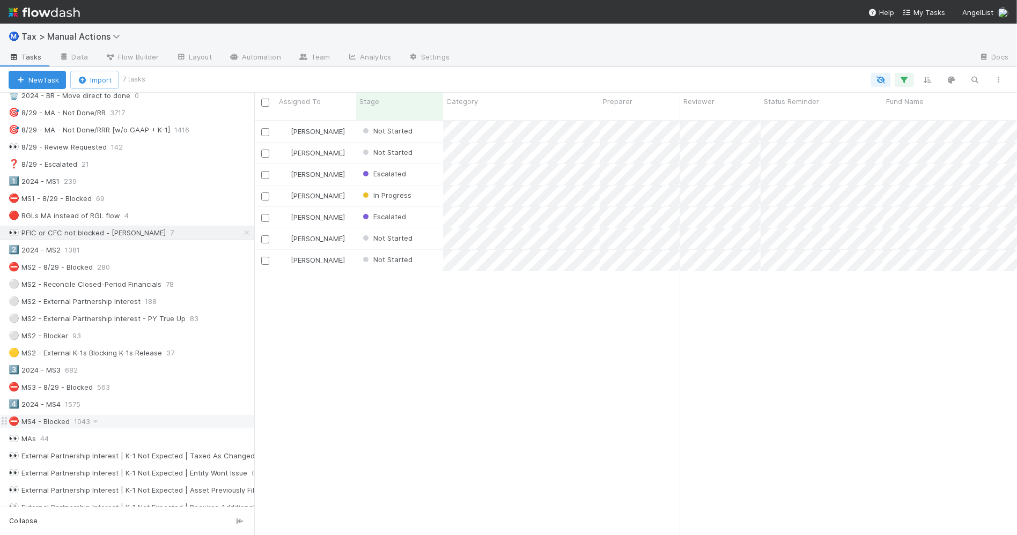
click at [132, 428] on div "⛔ MS4 - Blocked 1043" at bounding box center [132, 421] width 246 height 13
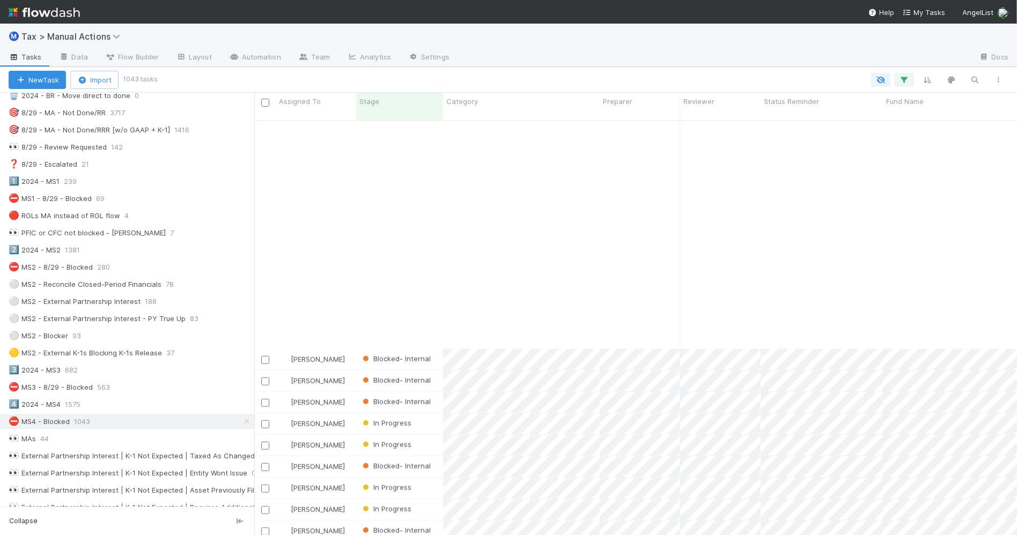
scroll to position [1140, 0]
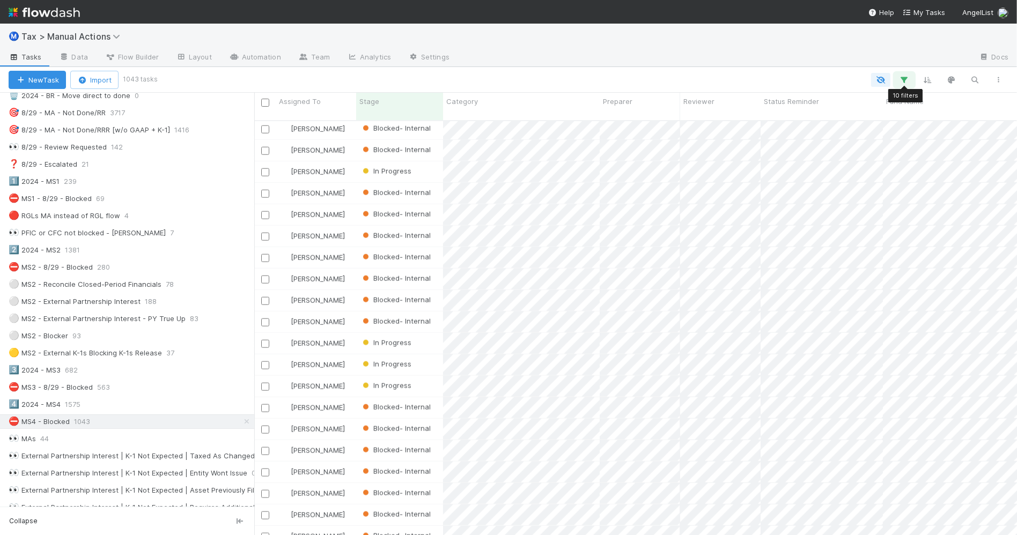
click at [910, 80] on button "button" at bounding box center [903, 80] width 19 height 14
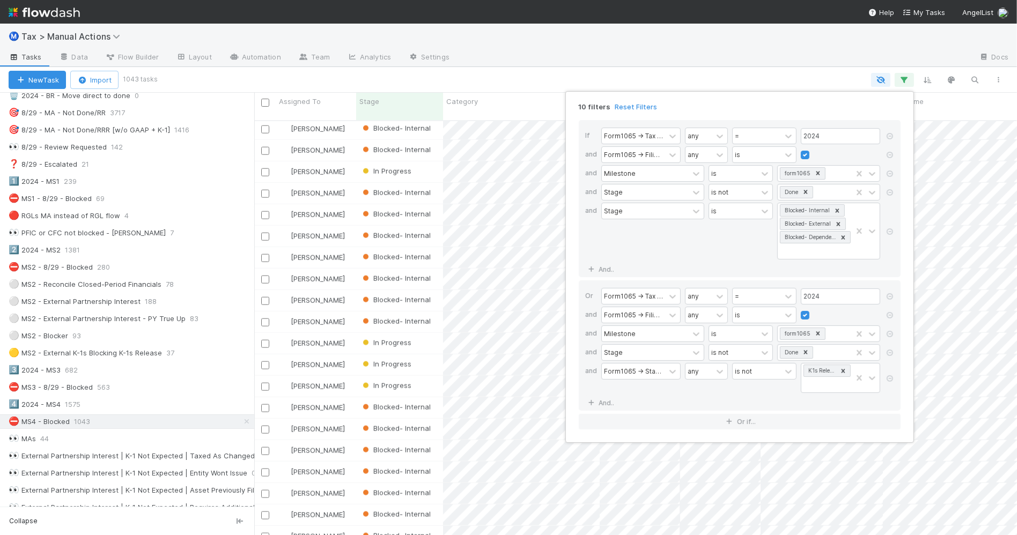
click at [723, 61] on div "10 filters Reset Filters If Form1065 -> Tax Year any = 2024 and Form1065 -> Fil…" at bounding box center [508, 267] width 1017 height 535
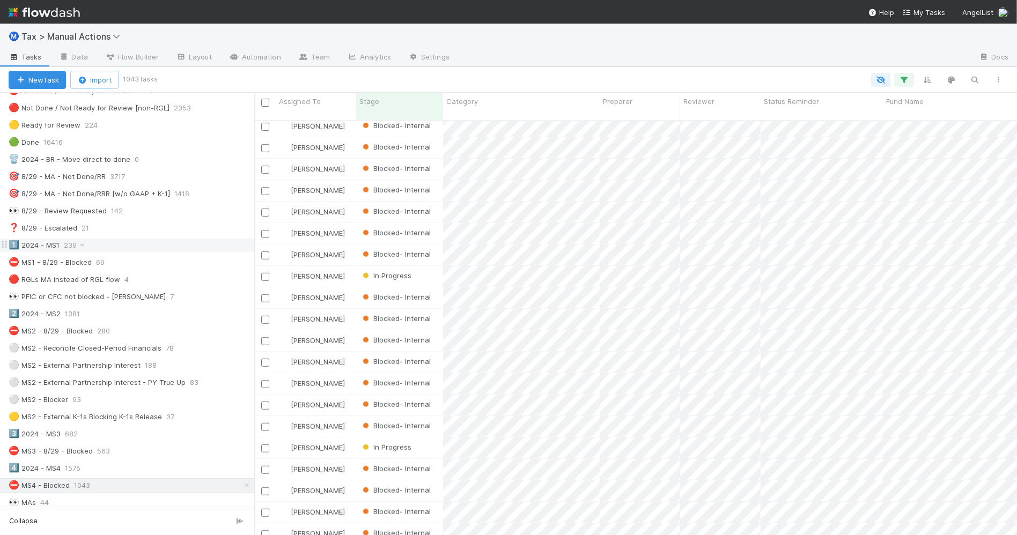
scroll to position [0, 0]
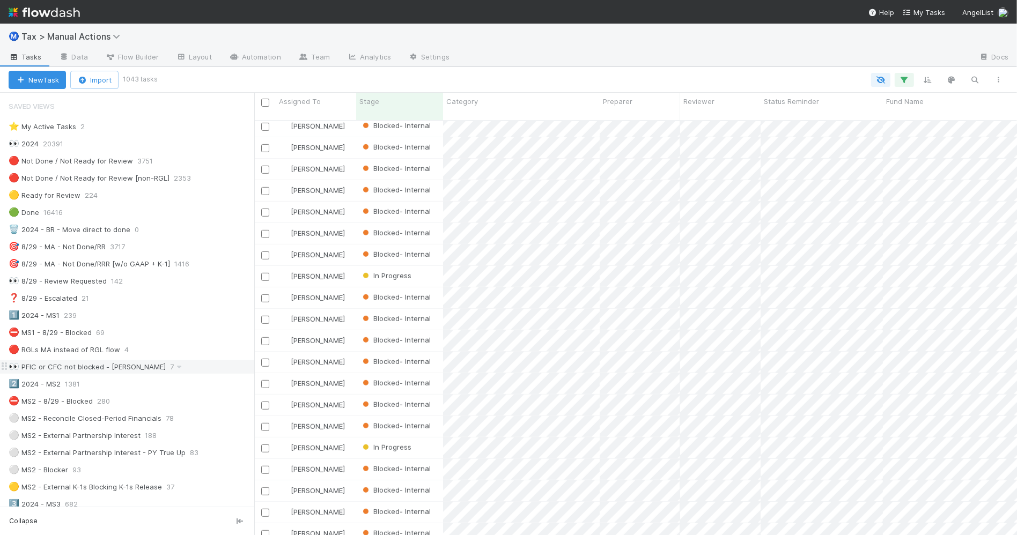
click at [196, 372] on div "👀 PFIC or CFC not blocked - Amy 7" at bounding box center [132, 366] width 246 height 13
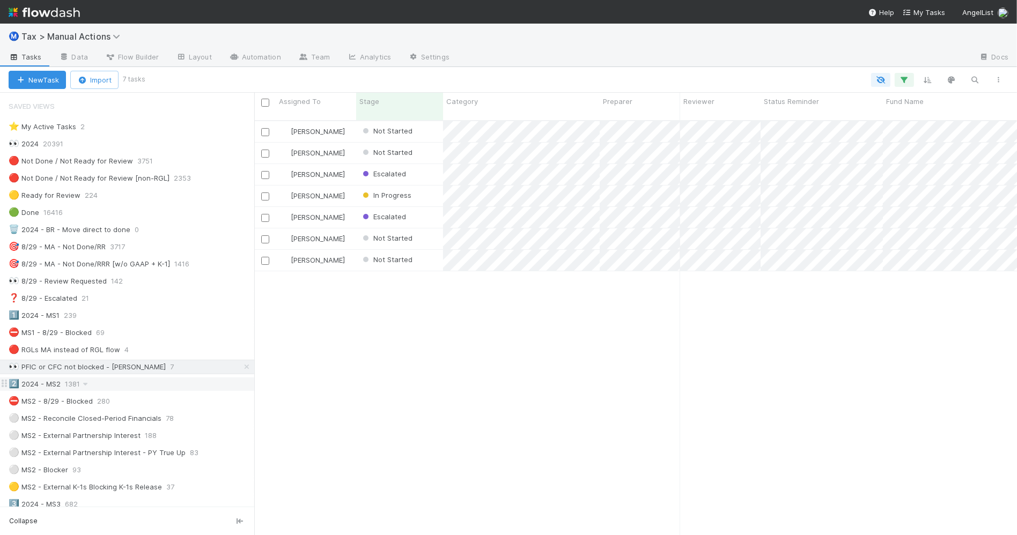
scroll to position [413, 752]
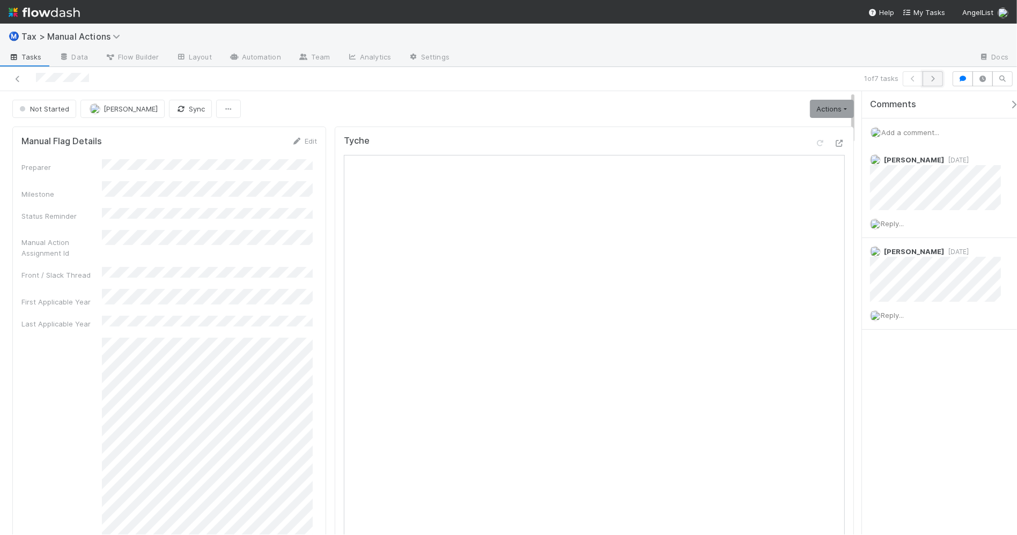
click at [932, 82] on button "button" at bounding box center [932, 78] width 20 height 15
click at [931, 77] on icon "button" at bounding box center [932, 79] width 11 height 6
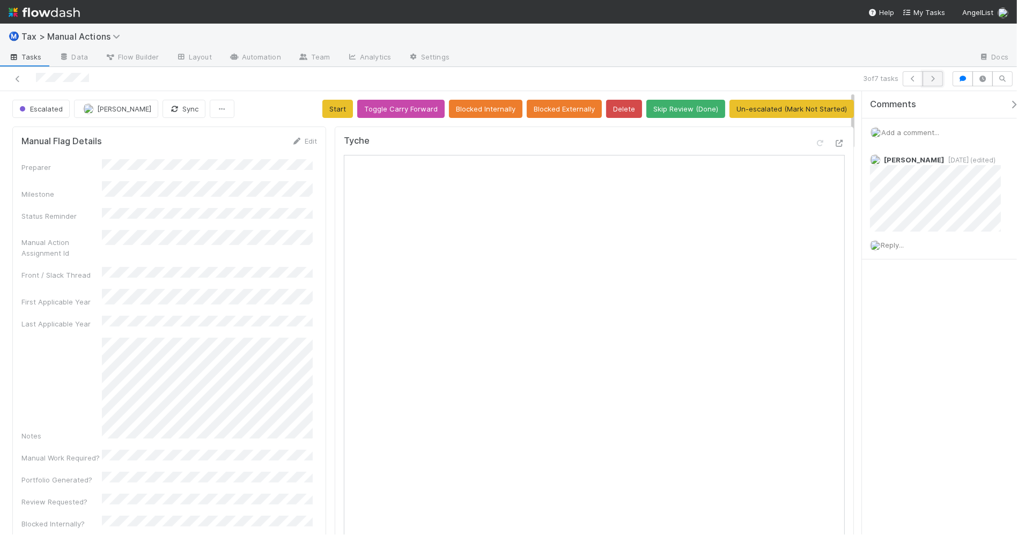
click at [932, 79] on icon "button" at bounding box center [932, 79] width 11 height 6
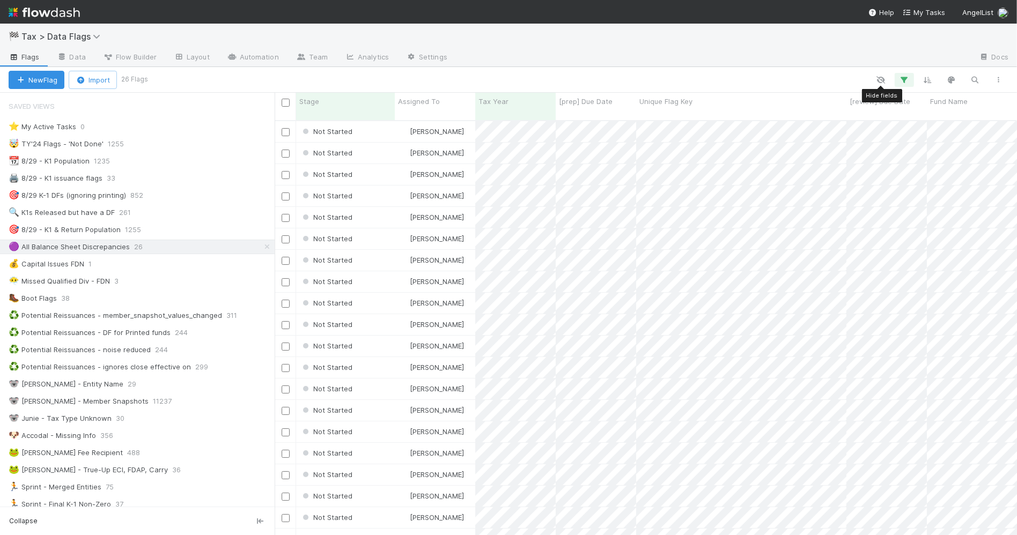
scroll to position [413, 733]
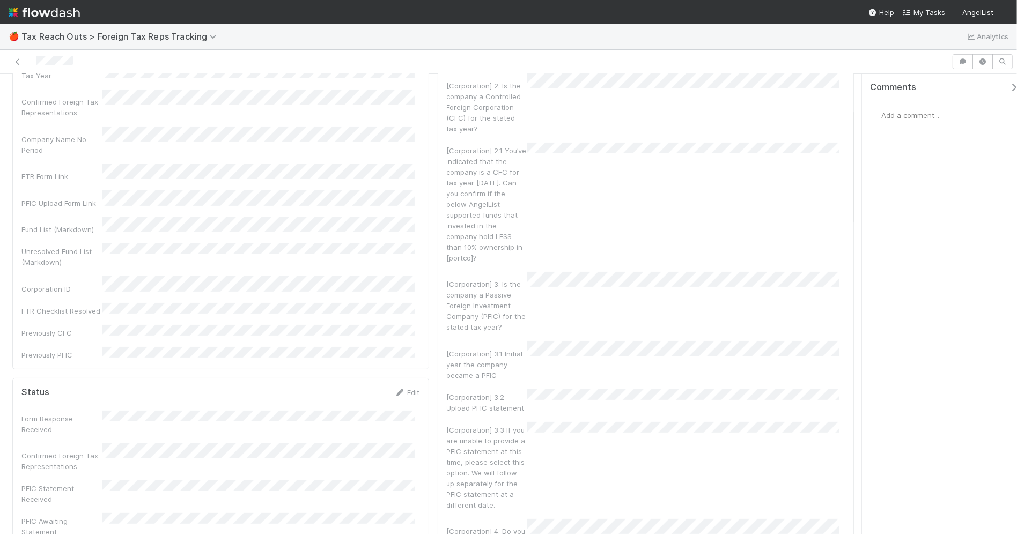
scroll to position [134, 0]
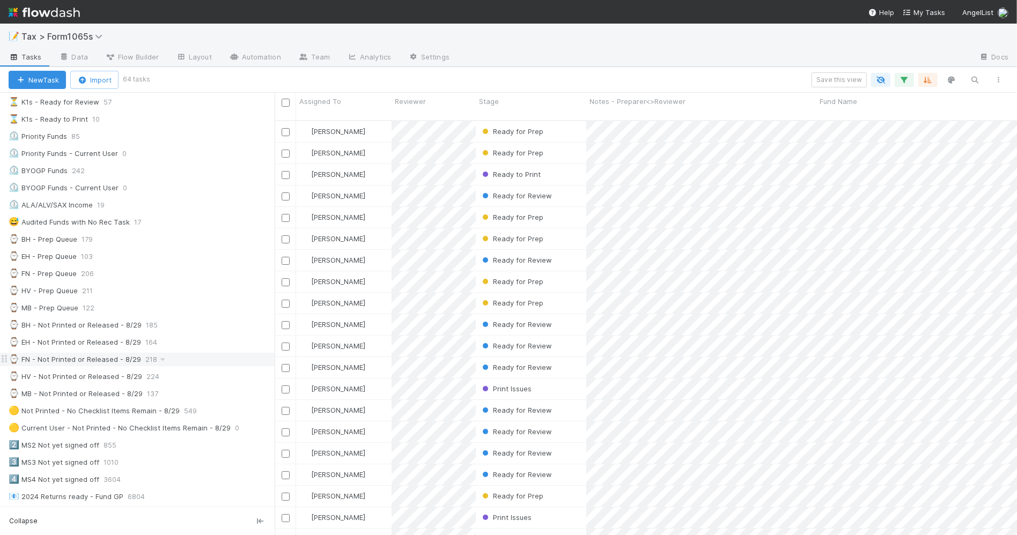
scroll to position [134, 0]
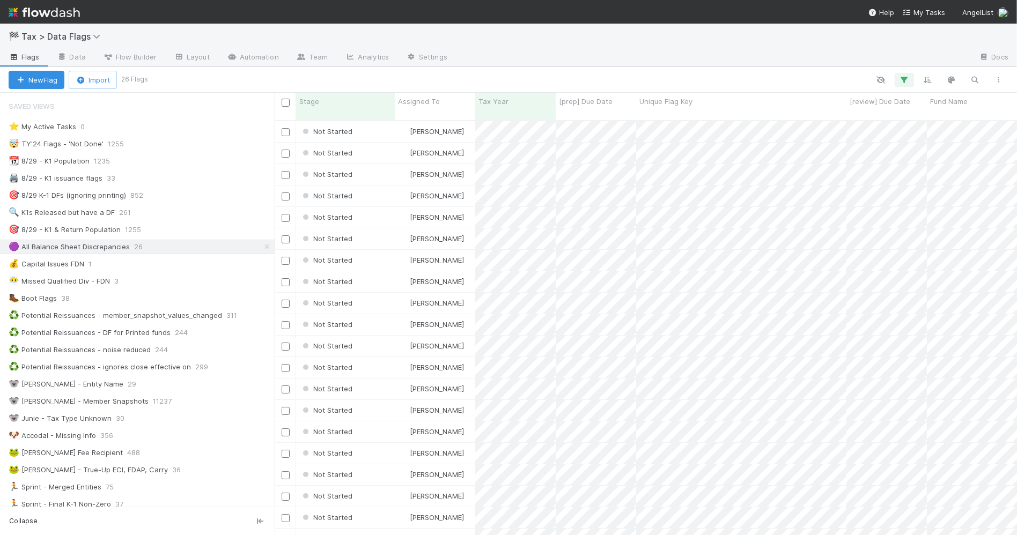
scroll to position [413, 733]
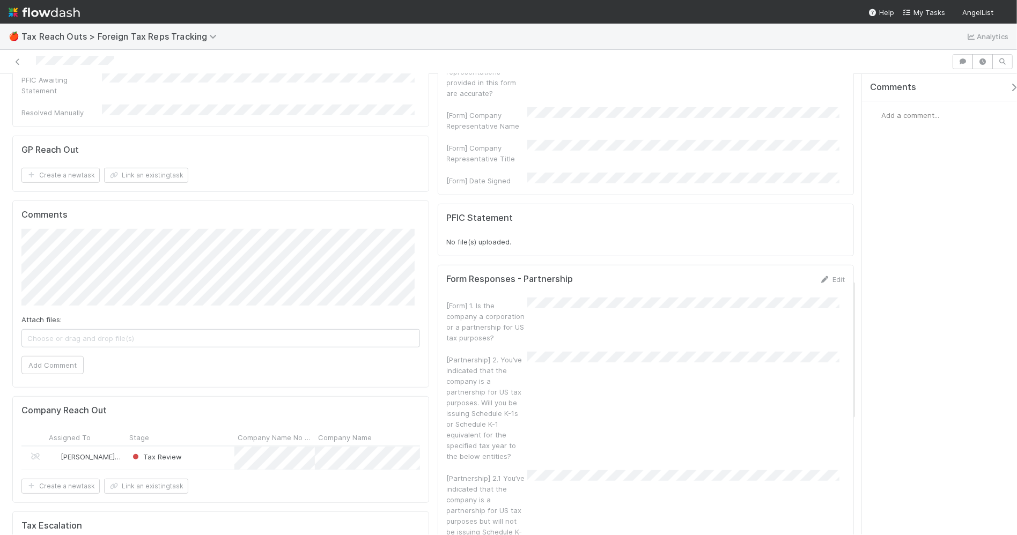
scroll to position [670, 0]
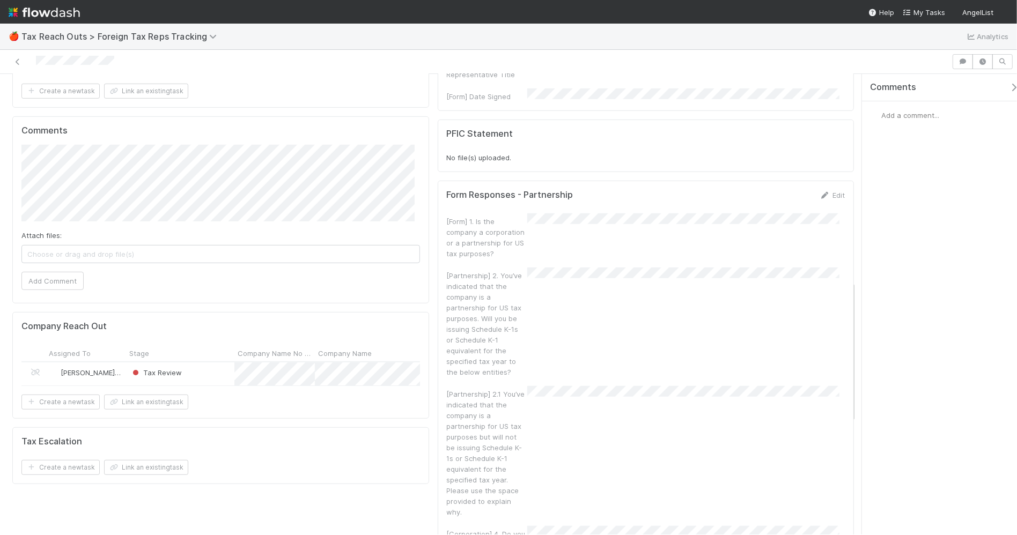
click at [205, 363] on div "Tax Review" at bounding box center [180, 374] width 108 height 23
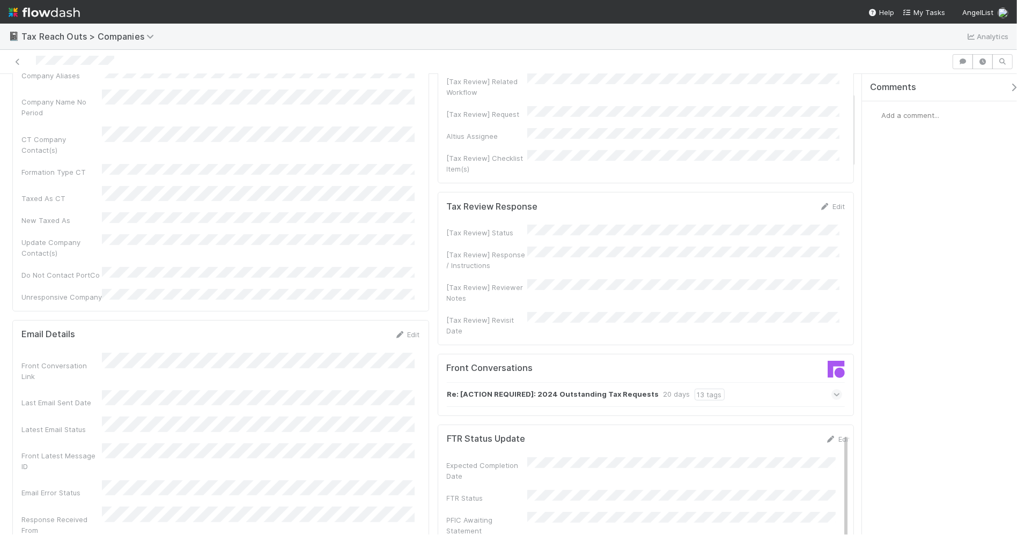
scroll to position [134, 0]
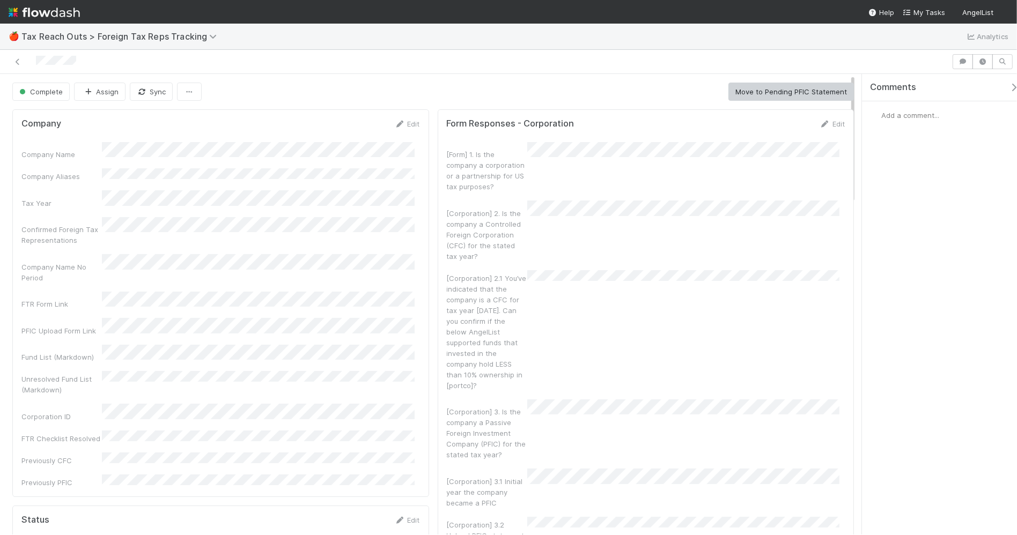
scroll to position [67, 0]
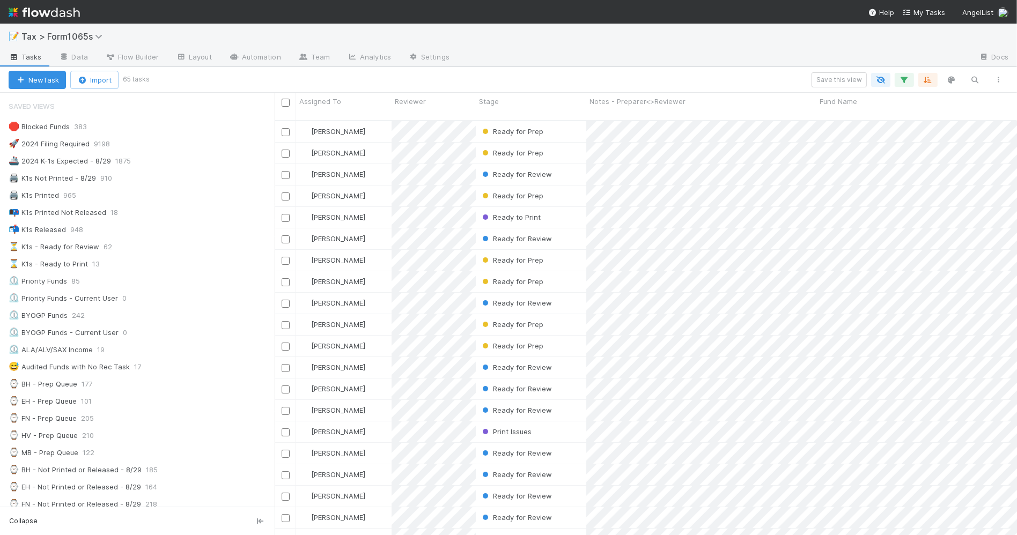
scroll to position [134, 0]
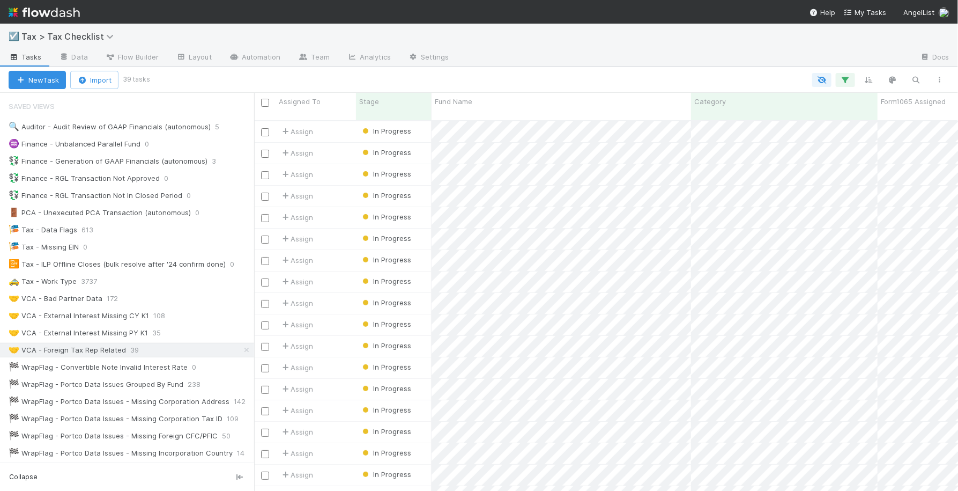
scroll to position [369, 694]
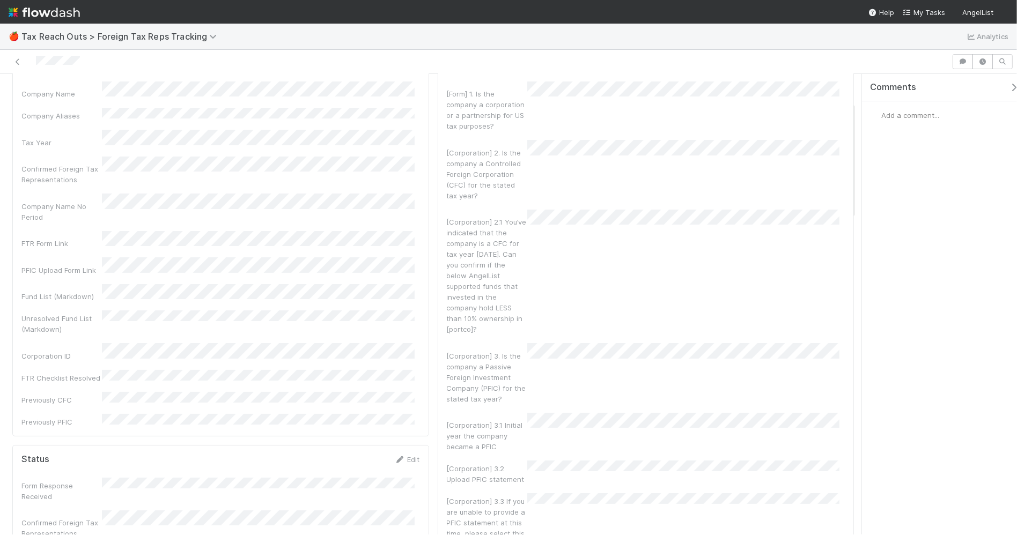
scroll to position [134, 0]
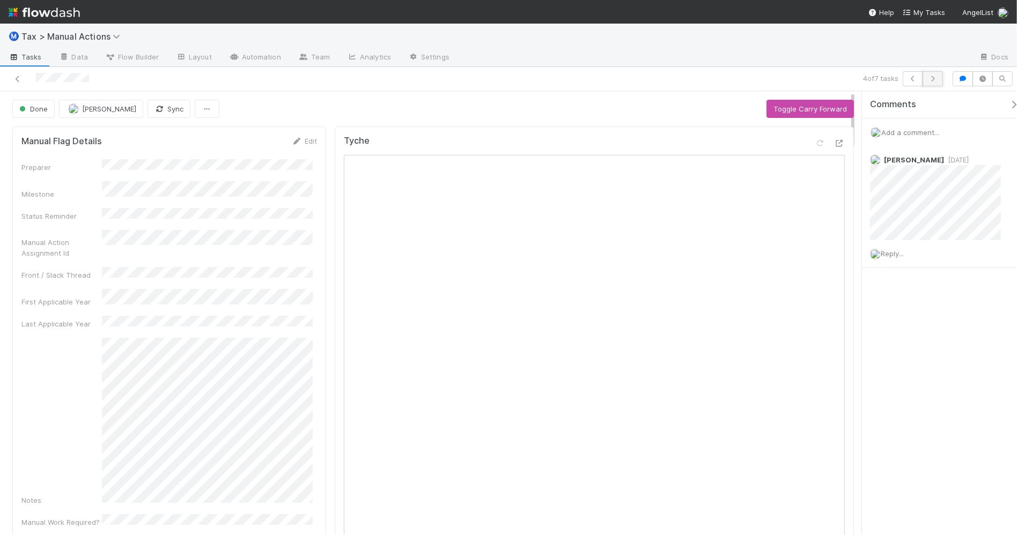
click at [926, 80] on button "button" at bounding box center [932, 78] width 20 height 15
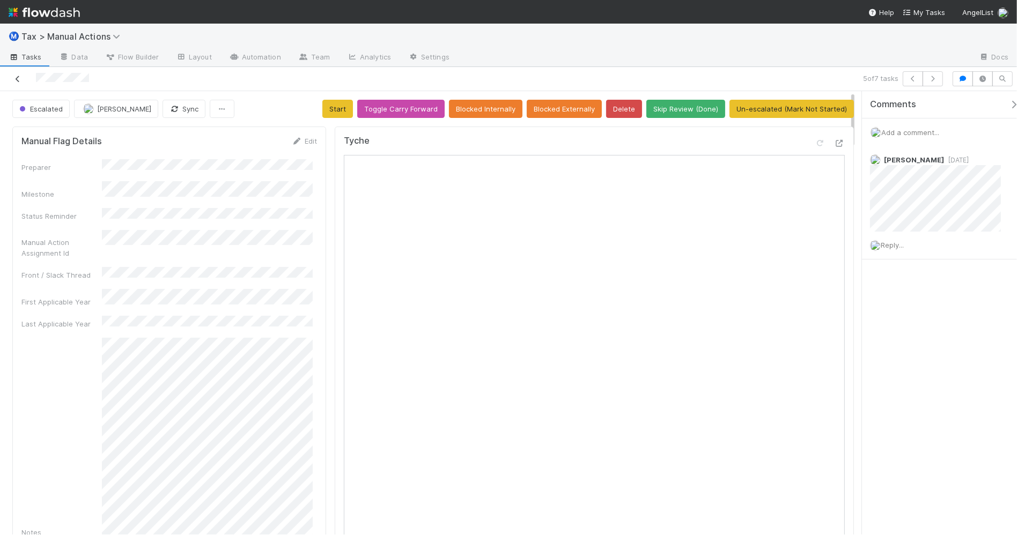
click at [14, 80] on icon at bounding box center [17, 79] width 11 height 7
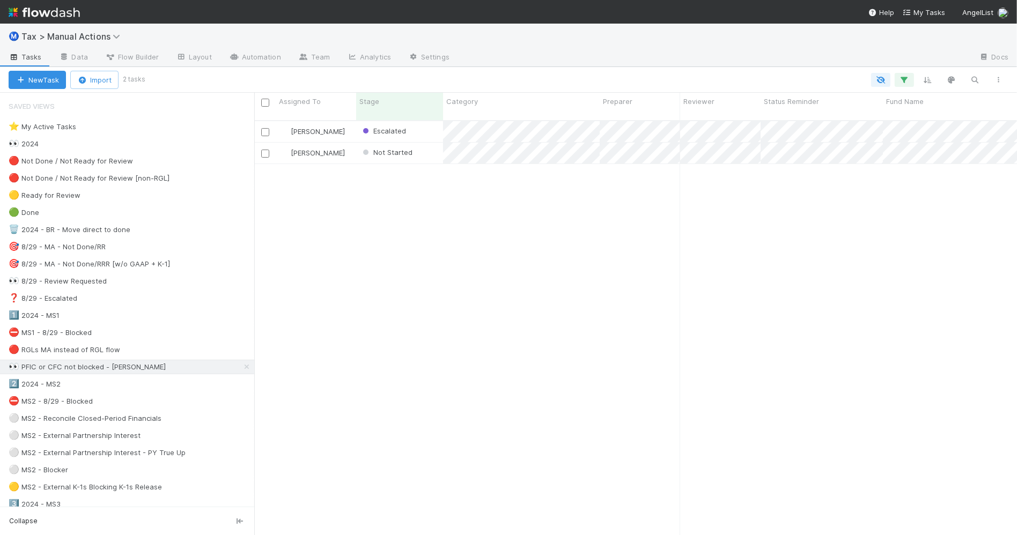
scroll to position [413, 752]
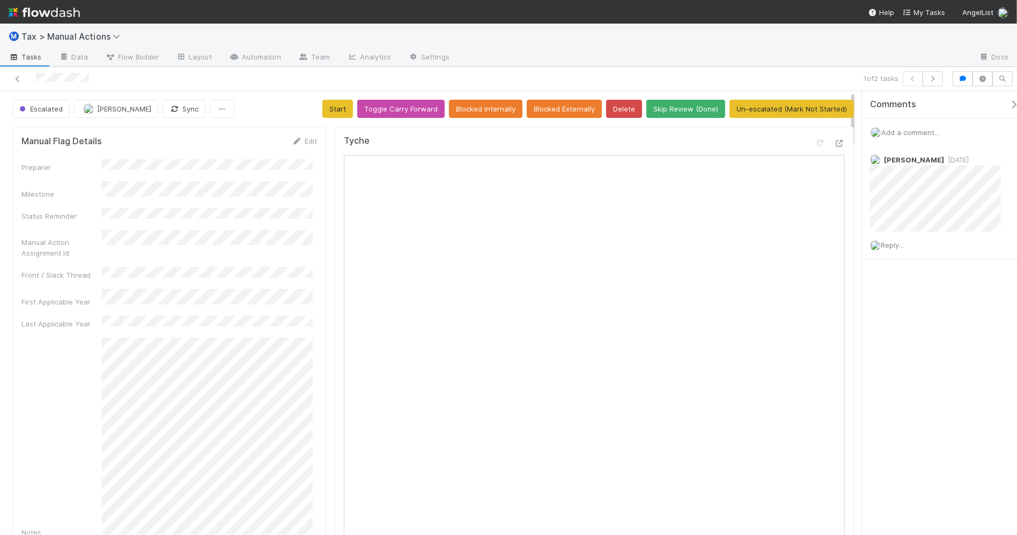
click at [889, 132] on span "Add a comment..." at bounding box center [910, 132] width 58 height 9
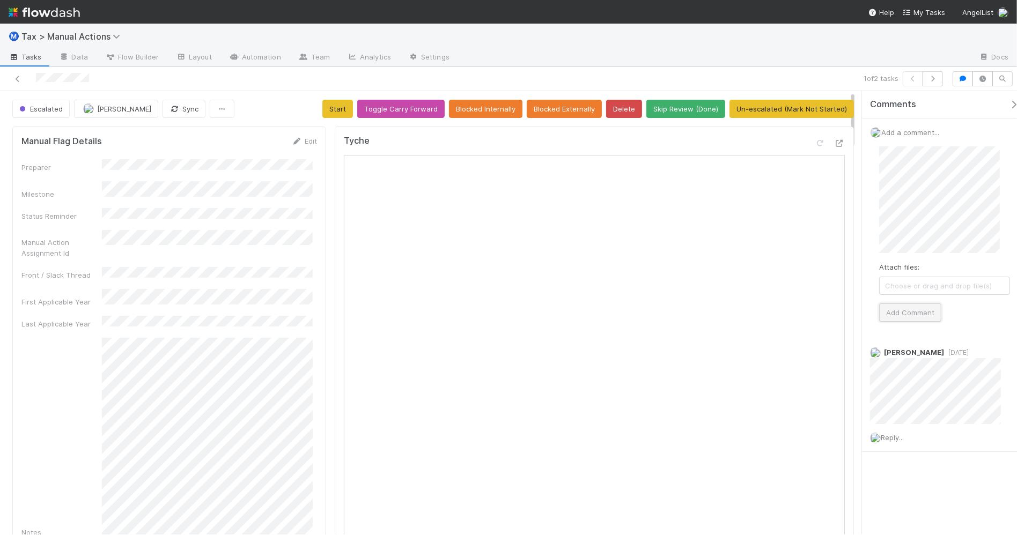
click at [896, 315] on button "Add Comment" at bounding box center [910, 313] width 62 height 18
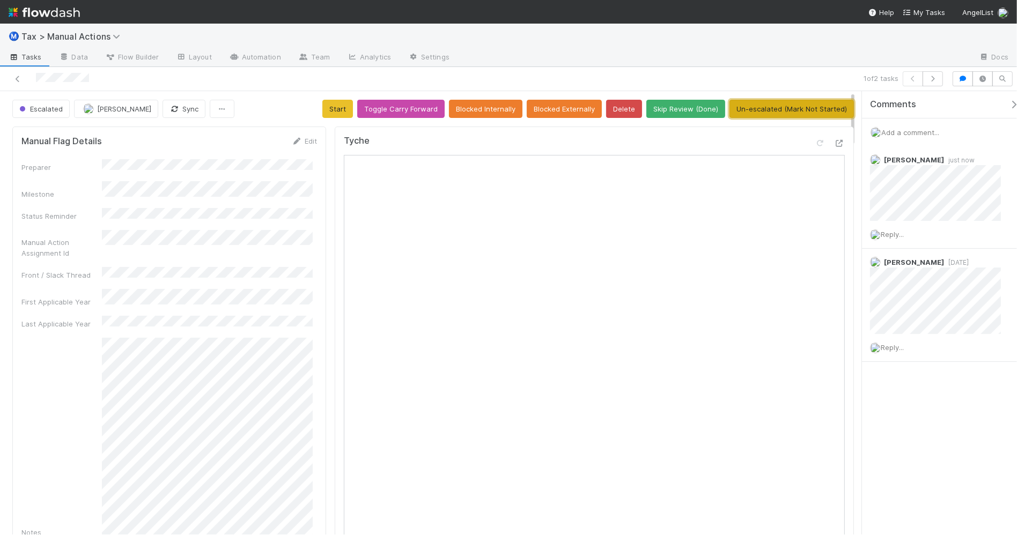
click at [759, 113] on button "Un-escalated (Mark Not Started)" at bounding box center [791, 109] width 124 height 18
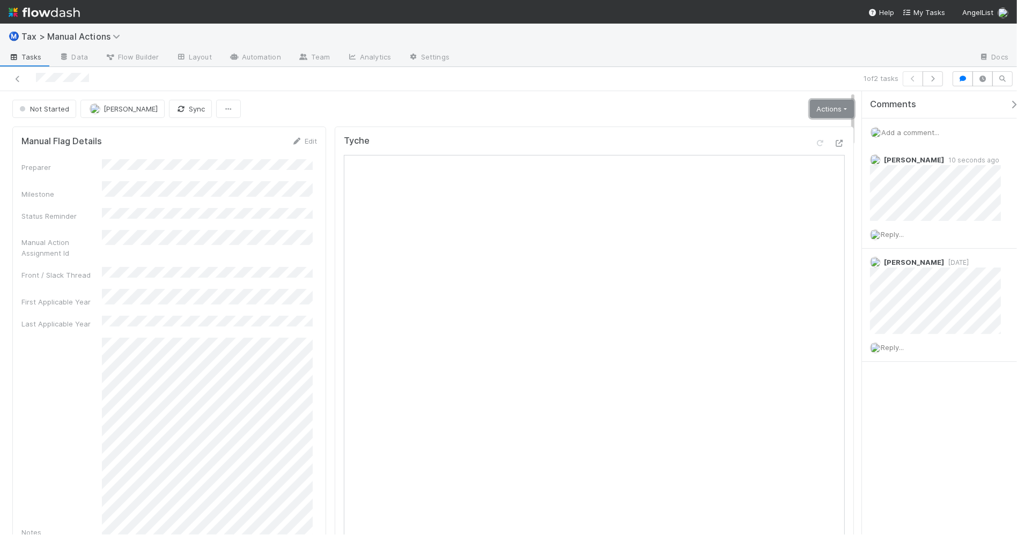
click at [812, 114] on link "Actions" at bounding box center [832, 109] width 44 height 18
click at [813, 134] on button "Start" at bounding box center [806, 131] width 99 height 15
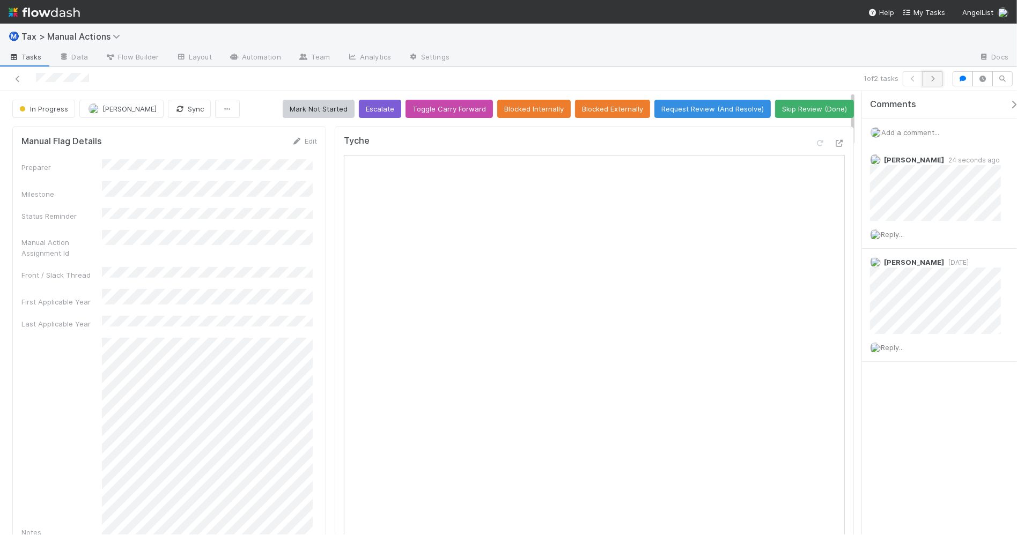
click at [936, 81] on icon "button" at bounding box center [932, 79] width 11 height 6
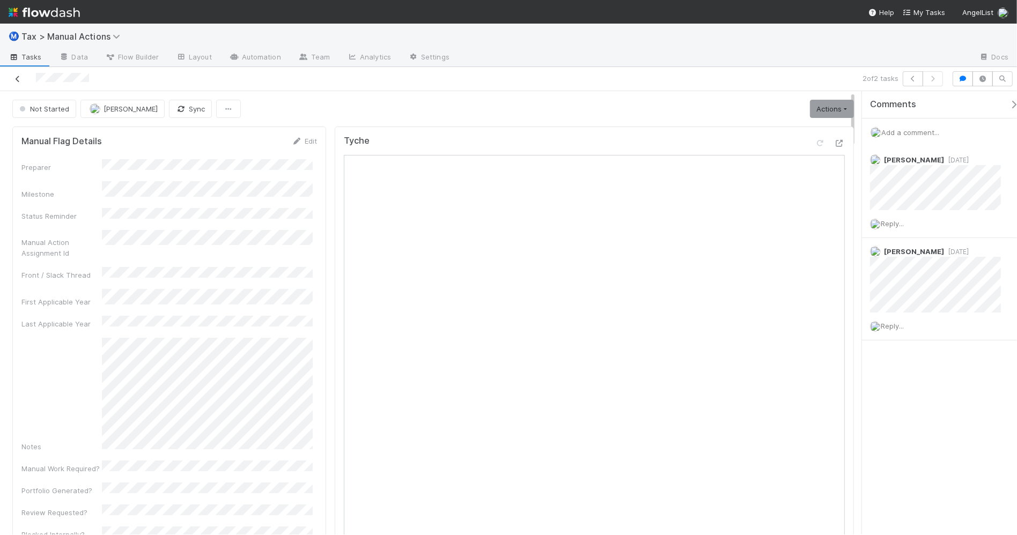
click at [19, 78] on icon at bounding box center [17, 79] width 11 height 7
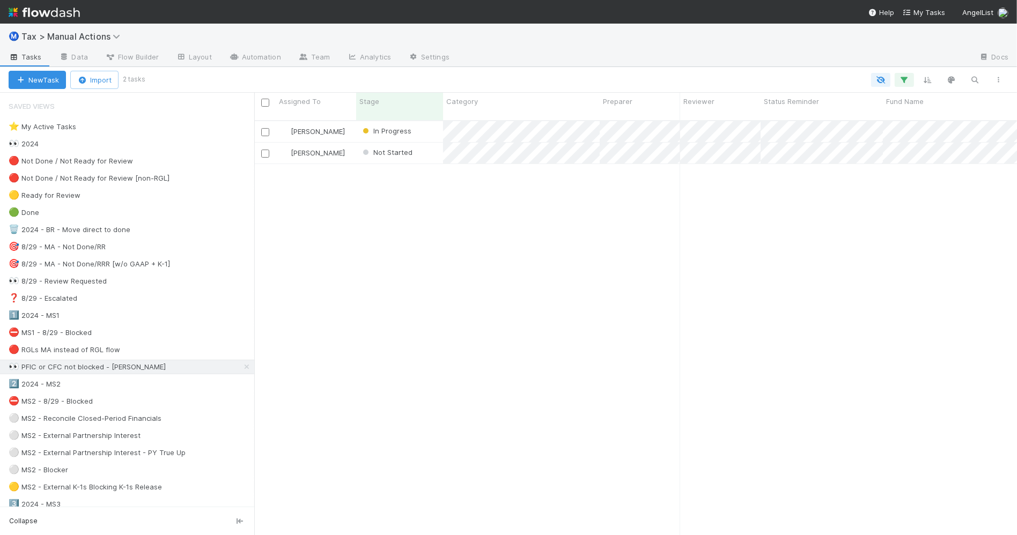
scroll to position [413, 752]
click at [186, 336] on div "⛔ MS1 - 8/29 - Blocked 69" at bounding box center [132, 332] width 246 height 13
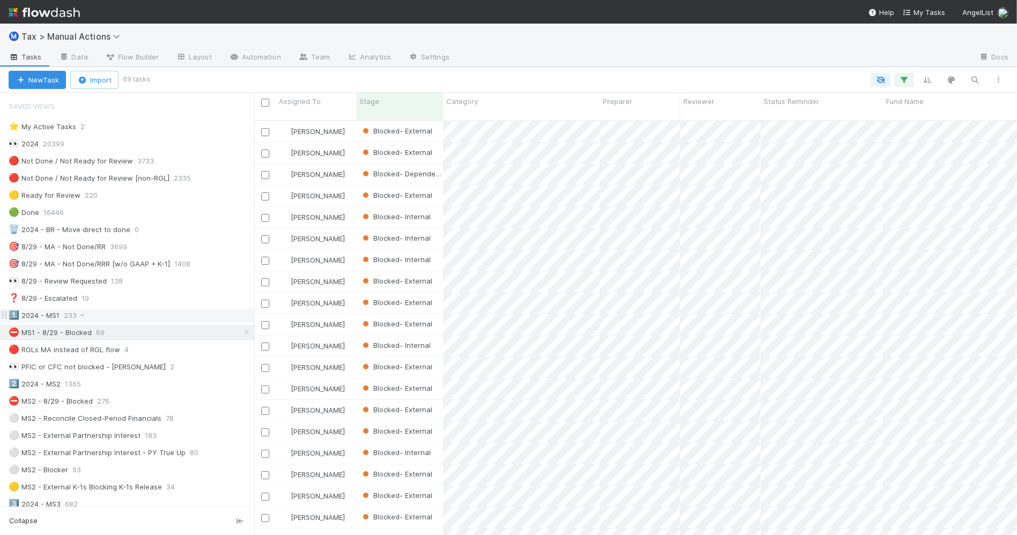
scroll to position [413, 752]
click at [181, 317] on div "1️⃣ 2024 - MS1 233" at bounding box center [132, 315] width 246 height 13
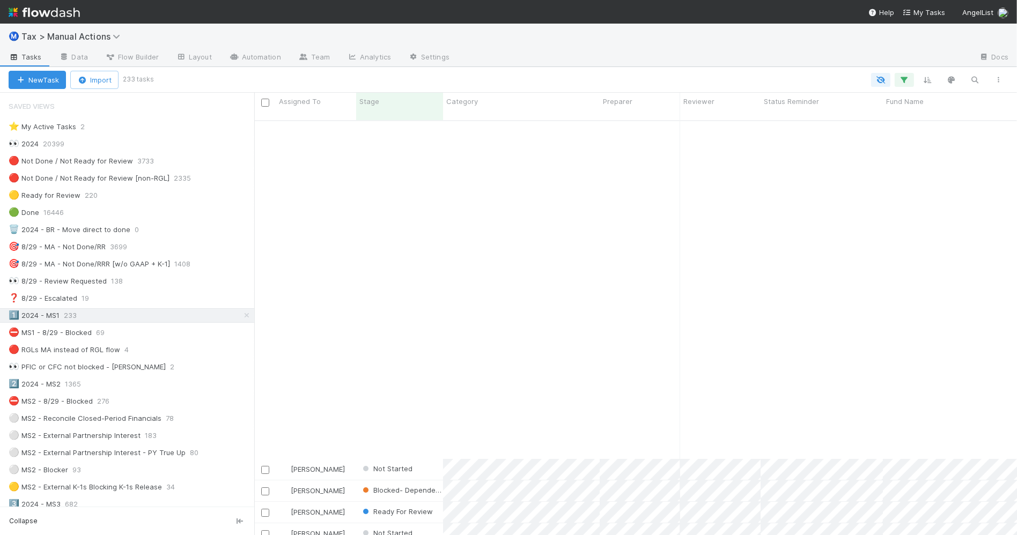
scroll to position [4011, 0]
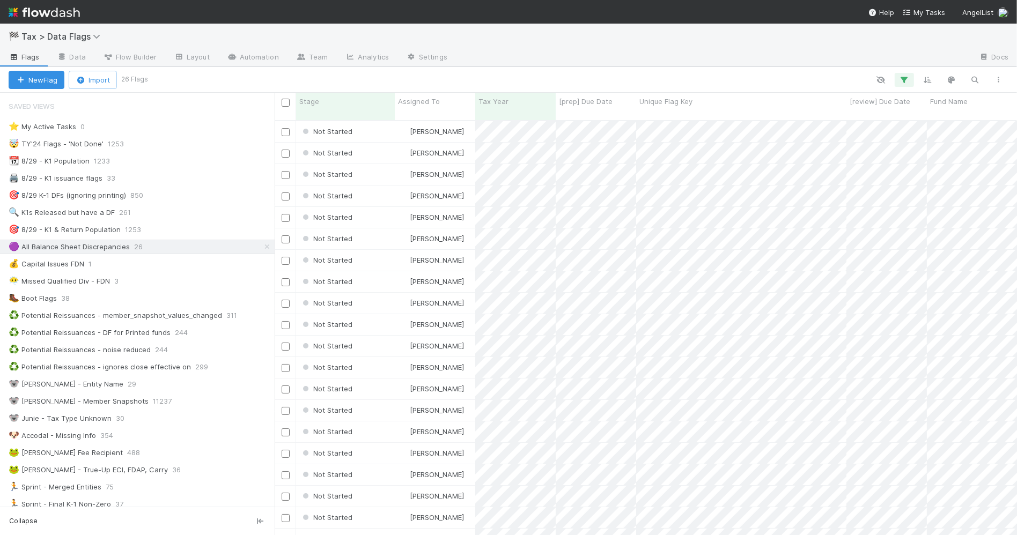
scroll to position [413, 733]
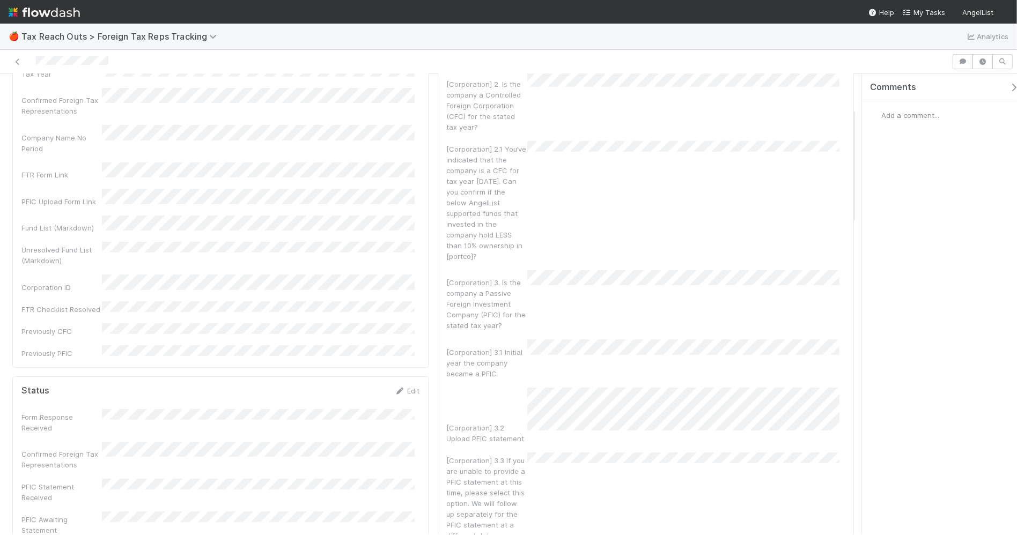
scroll to position [134, 0]
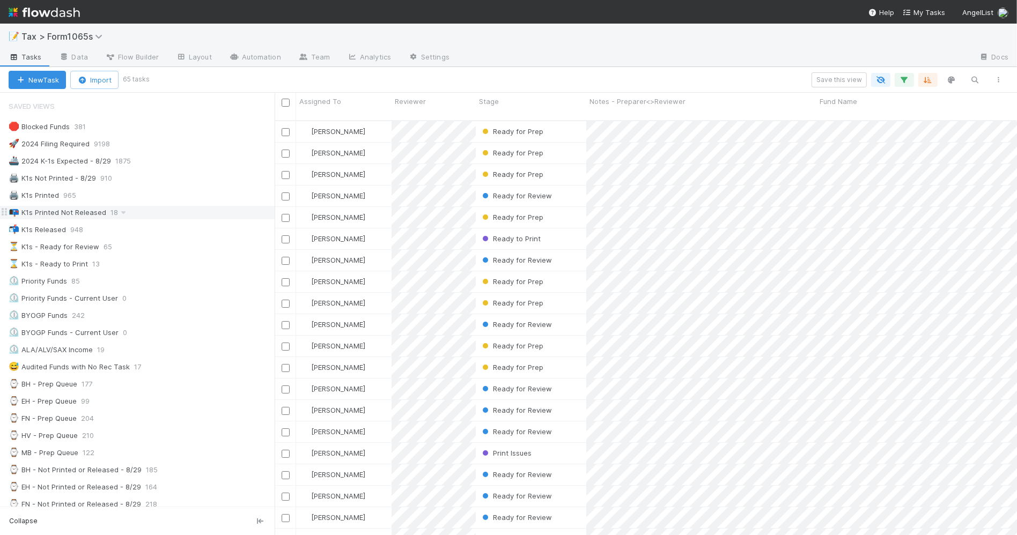
click at [195, 213] on div "📭 K1s Printed Not Released 18" at bounding box center [142, 212] width 266 height 13
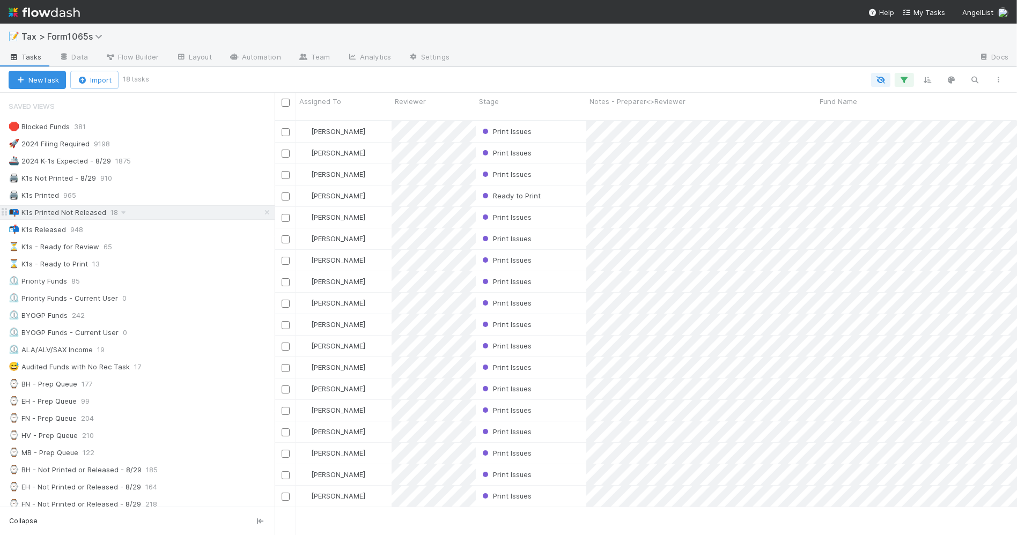
scroll to position [413, 733]
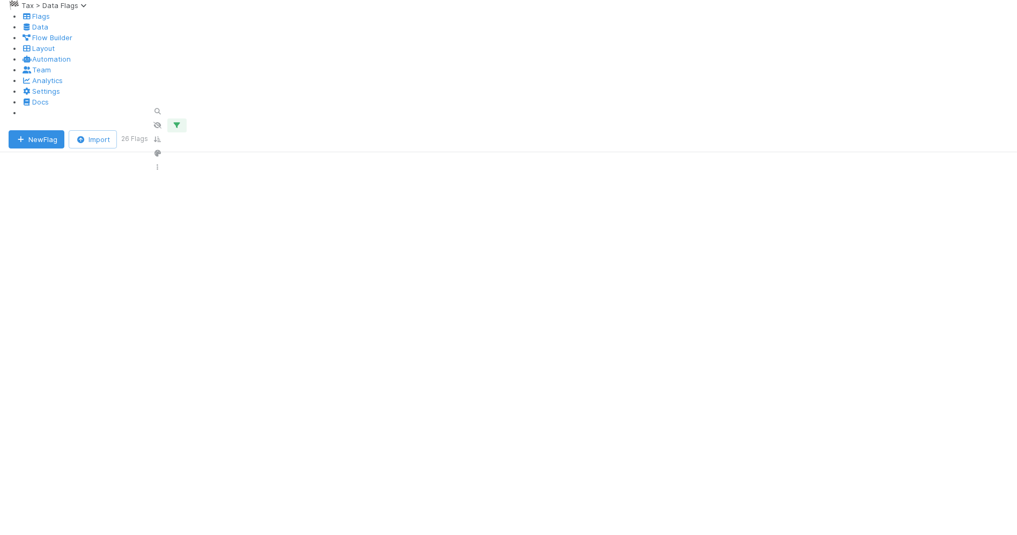
scroll to position [413, 733]
